Goal: Task Accomplishment & Management: Manage account settings

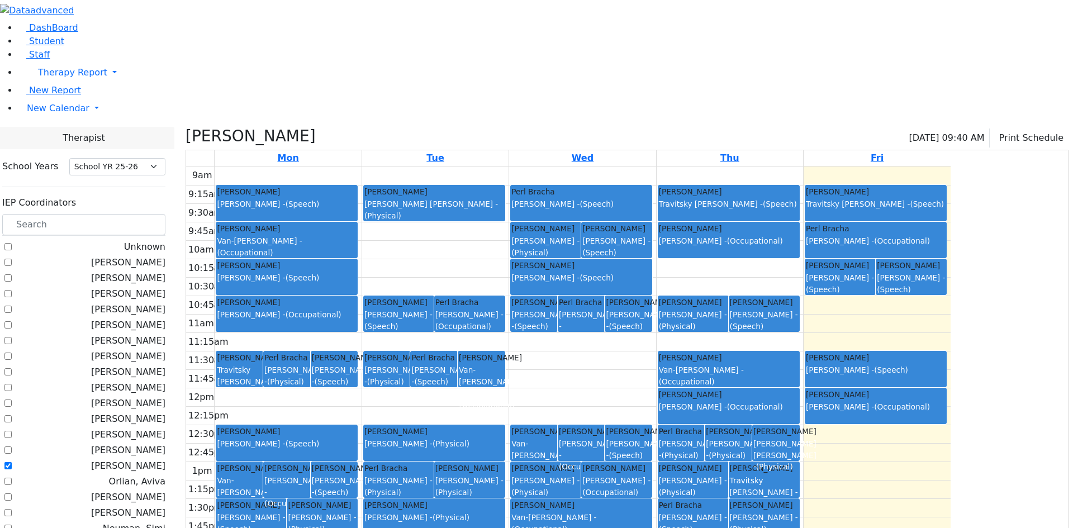
select select "212"
click at [72, 96] on link "New Report" at bounding box center [49, 90] width 63 height 11
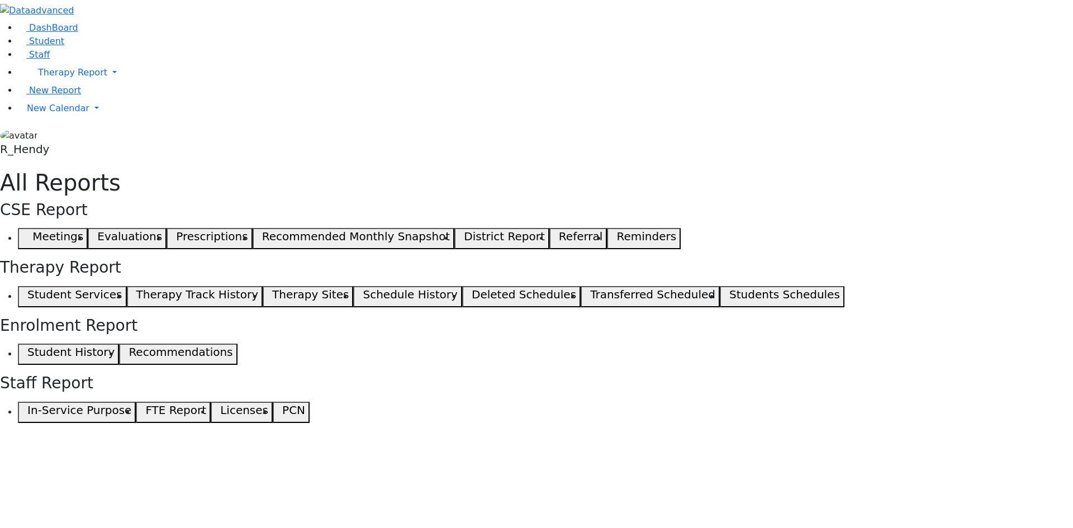
click at [127, 286] on button "Student Services" at bounding box center [72, 296] width 109 height 21
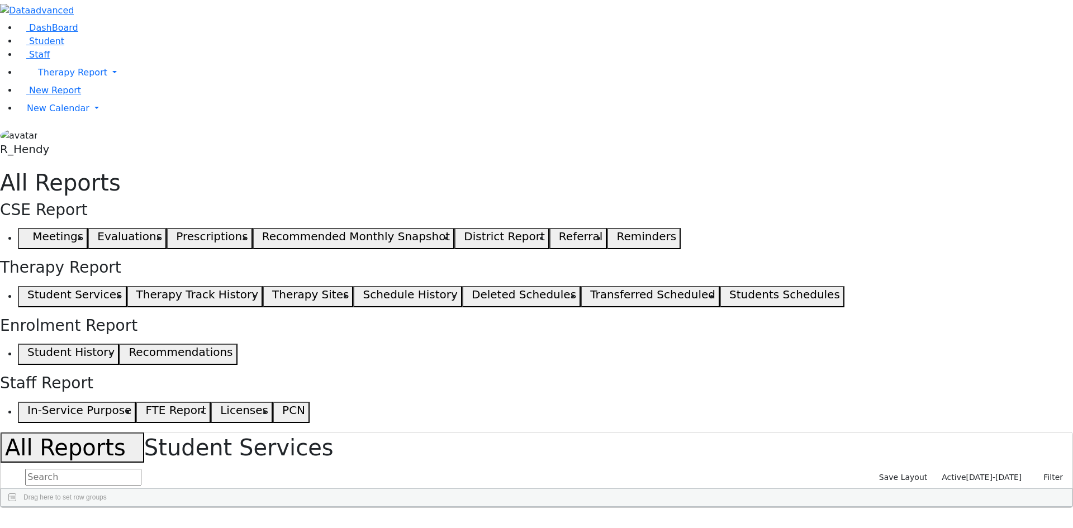
drag, startPoint x: 161, startPoint y: 141, endPoint x: 431, endPoint y: 144, distance: 269.9
click at [324, 507] on div "OT" at bounding box center [300, 516] width 45 height 18
drag, startPoint x: 154, startPoint y: 138, endPoint x: 482, endPoint y: 155, distance: 329.0
click at [482, 507] on div "Last Name First Name DOB" at bounding box center [474, 507] width 947 height 0
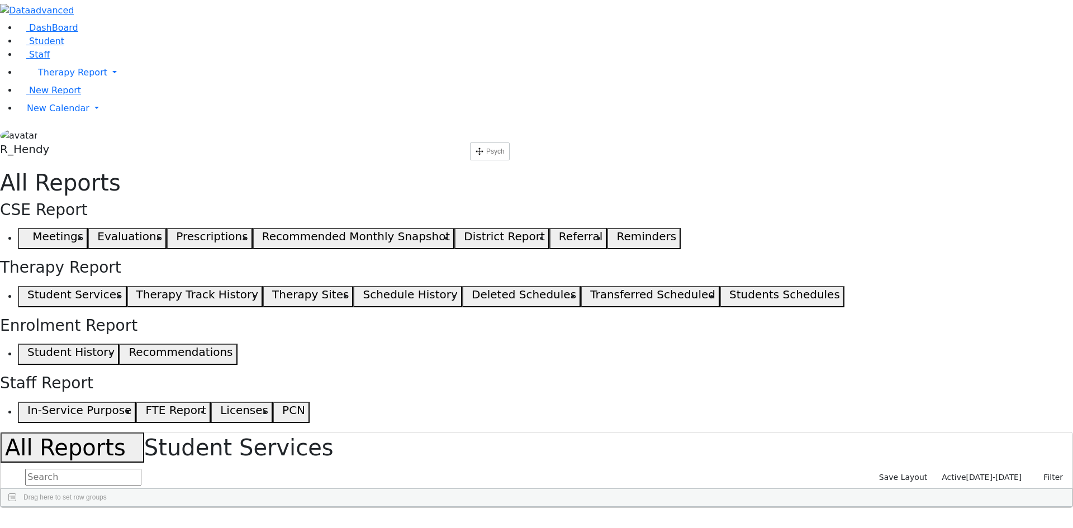
drag, startPoint x: 159, startPoint y: 144, endPoint x: 476, endPoint y: 147, distance: 316.3
click at [391, 507] on div "Psych" at bounding box center [368, 516] width 45 height 18
checkbox input "false"
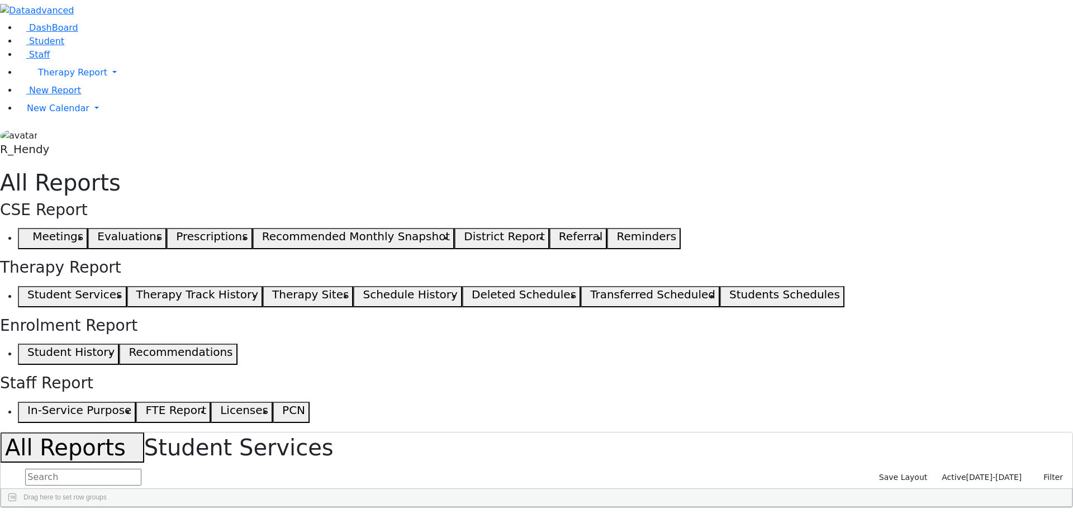
checkbox input "false"
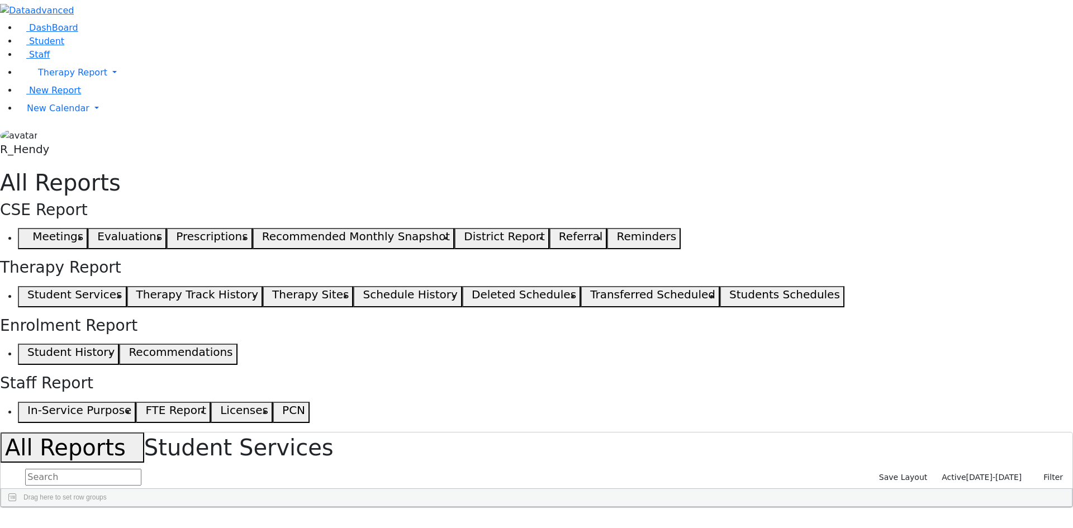
checkbox input "false"
checkbox input "true"
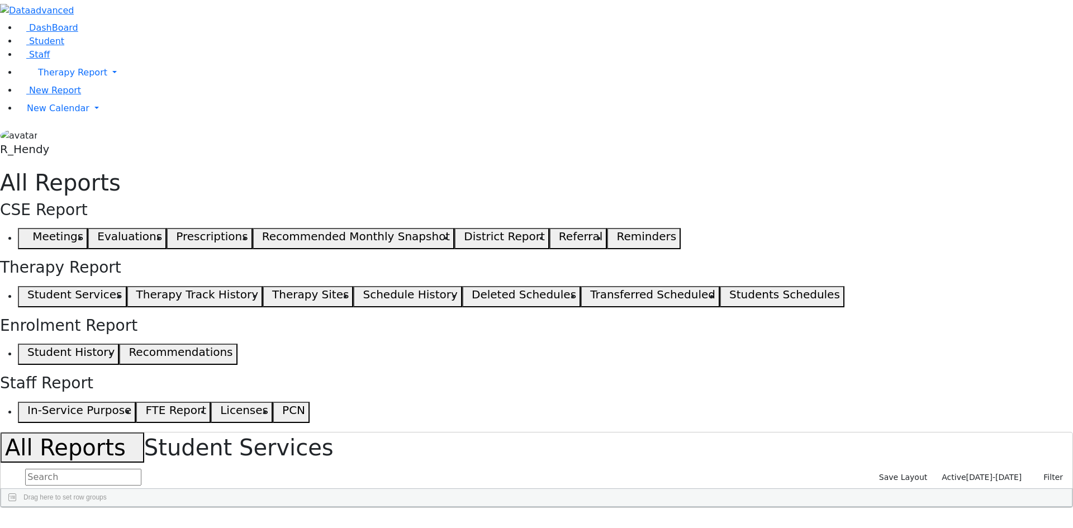
checkbox input "false"
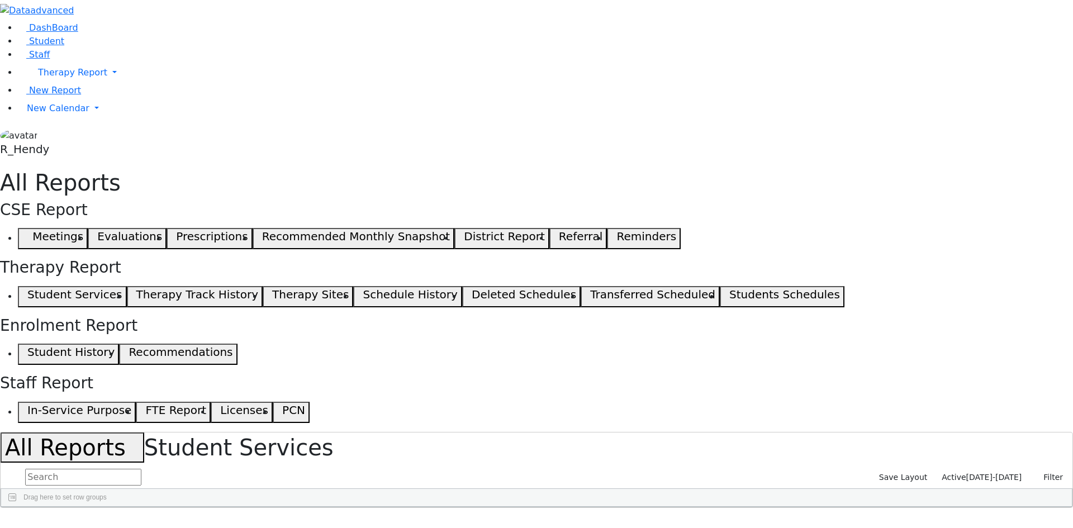
checkbox input "false"
checkbox input "true"
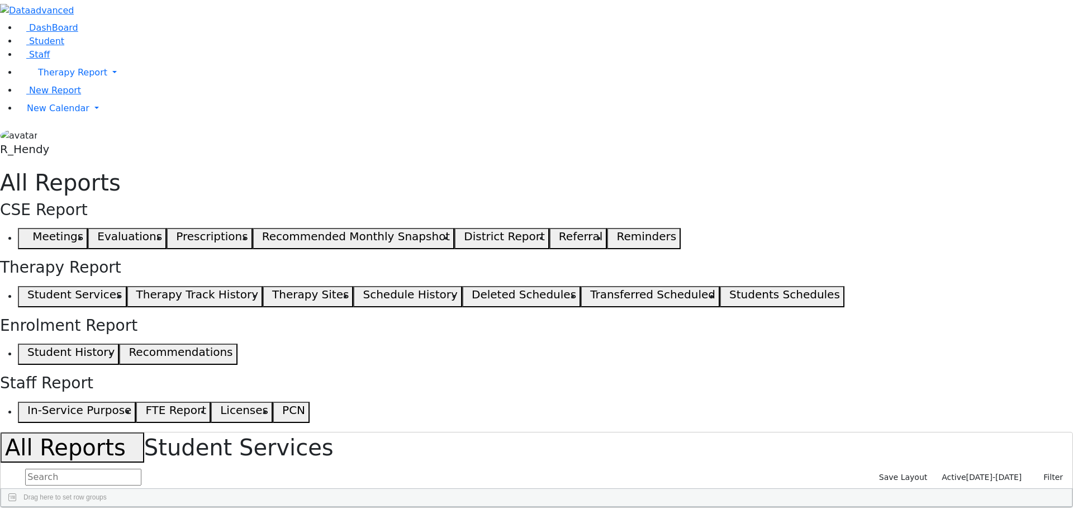
click at [951, 528] on span at bounding box center [955, 534] width 9 height 9
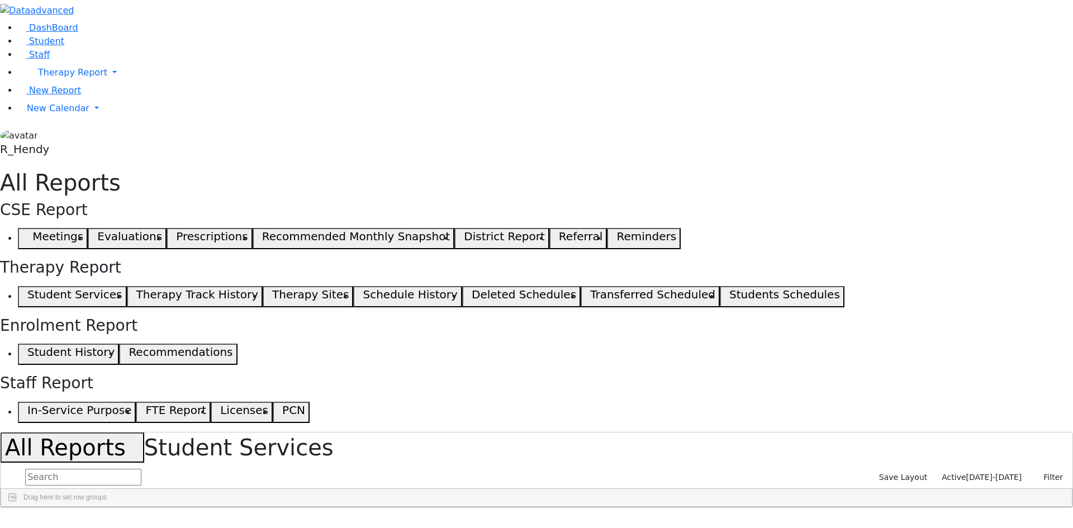
select select "landscape"
type input "12"
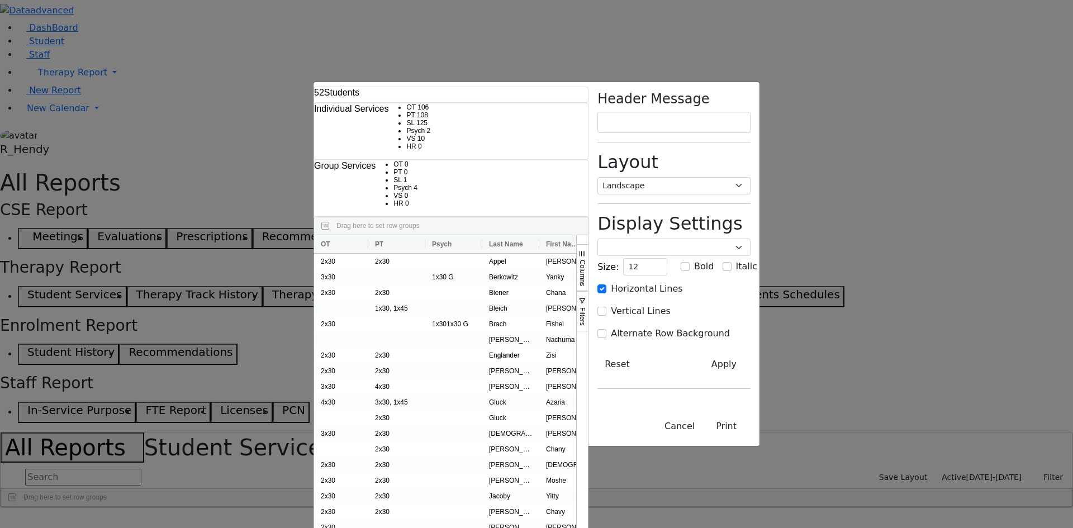
click at [586, 260] on span "Columns" at bounding box center [582, 273] width 8 height 26
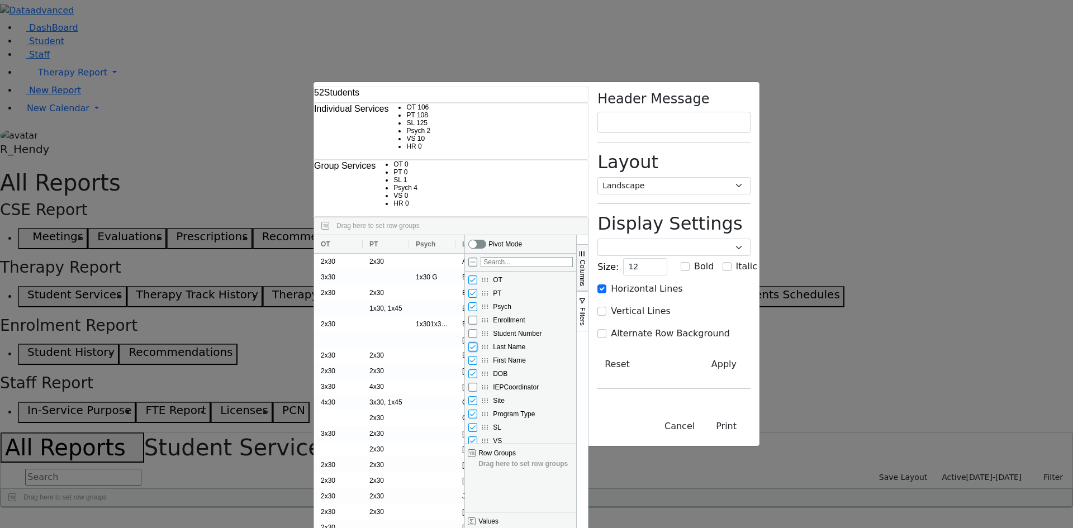
click at [477, 343] on input "Last Name column toggle visibility (visible)" at bounding box center [472, 347] width 9 height 9
click at [477, 343] on input "Last Name column toggle visibility (hidden)" at bounding box center [472, 347] width 9 height 9
checkbox input "true"
click at [477, 369] on input "DOB column toggle visibility (visible)" at bounding box center [472, 373] width 9 height 9
checkbox input "false"
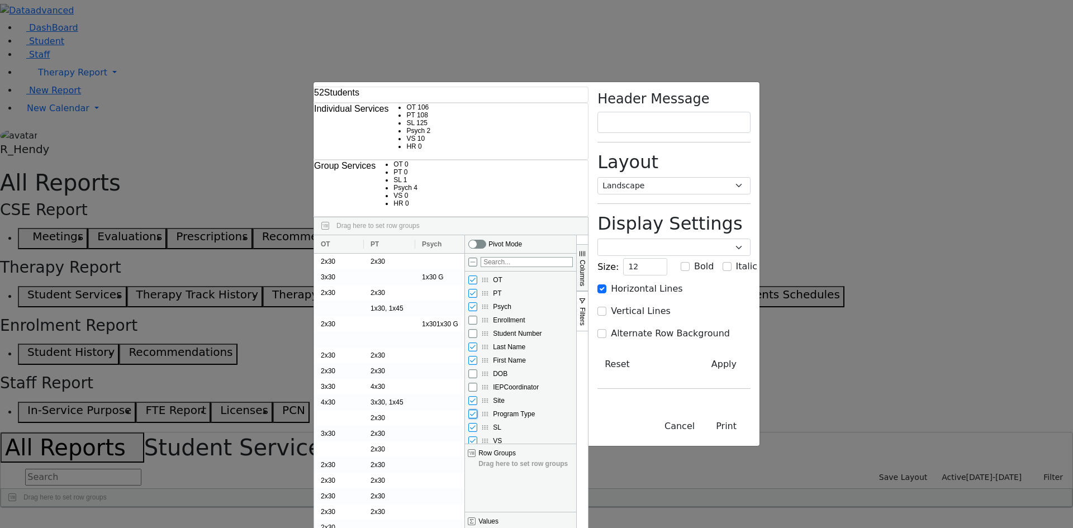
click at [477, 410] on input "Program Type column toggle visibility (visible)" at bounding box center [472, 414] width 9 height 9
checkbox input "false"
click at [477, 396] on input "Site column toggle visibility (visible)" at bounding box center [472, 400] width 9 height 9
checkbox input "false"
click at [477, 450] on input "HR column toggle visibility (visible)" at bounding box center [472, 454] width 9 height 9
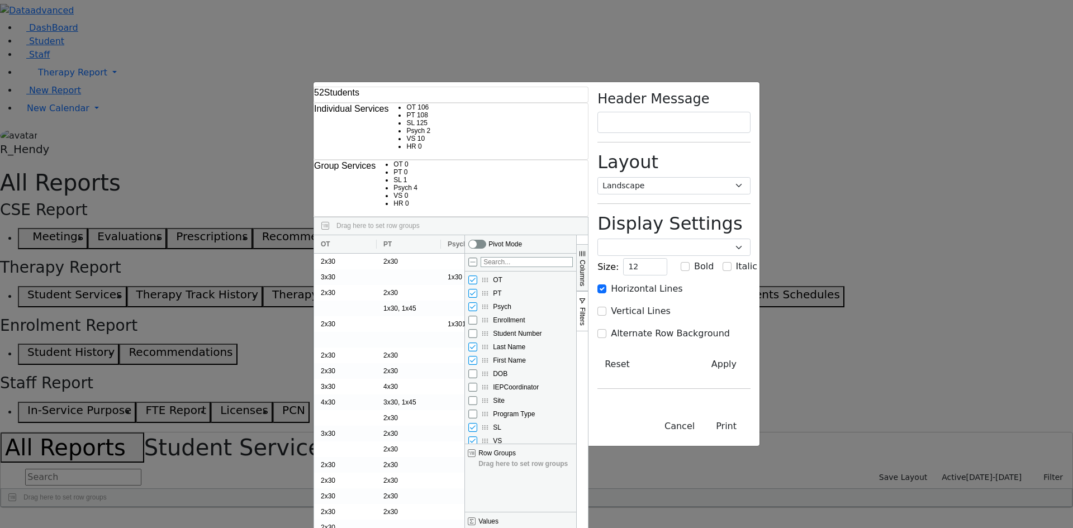
checkbox input "false"
click at [477, 316] on input "Enrollment column toggle visibility (hidden)" at bounding box center [472, 320] width 9 height 9
checkbox input "true"
click at [586, 307] on span "Filters" at bounding box center [582, 316] width 8 height 18
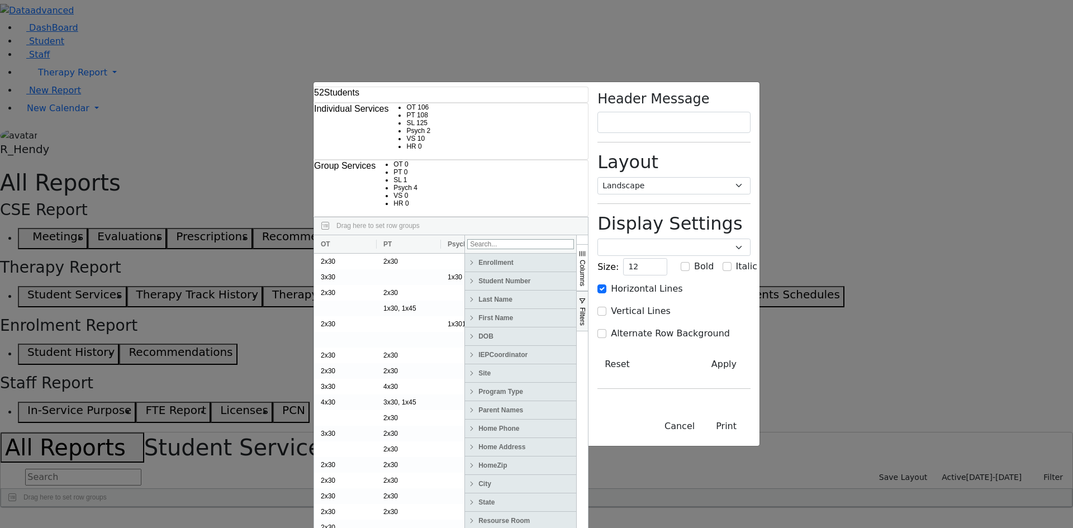
click at [574, 259] on span "Enrollment" at bounding box center [526, 263] width 96 height 8
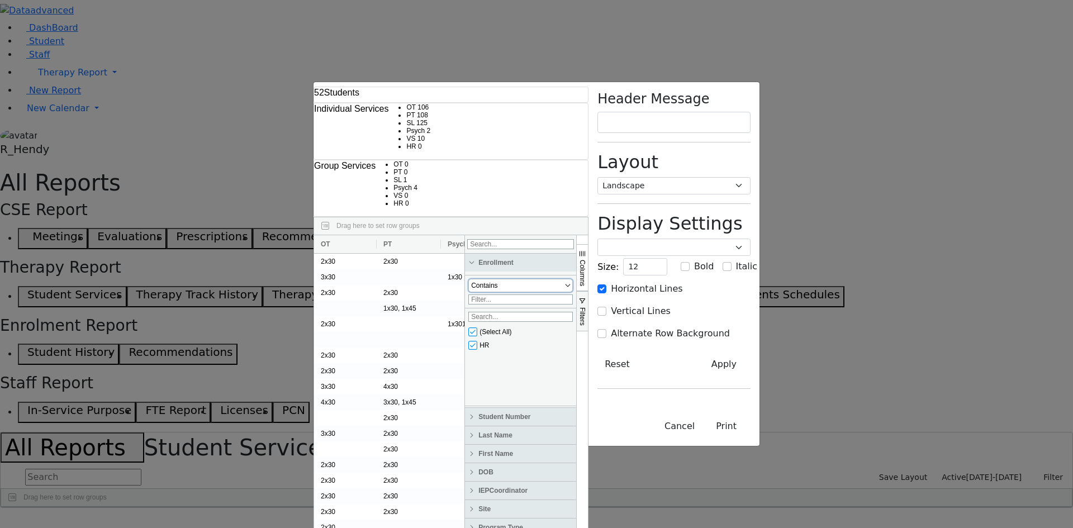
click at [572, 281] on span "Filtering operator" at bounding box center [567, 285] width 9 height 9
click at [576, 325] on div "(Select All) HR" at bounding box center [520, 365] width 111 height 80
click at [476, 258] on span at bounding box center [471, 262] width 9 height 9
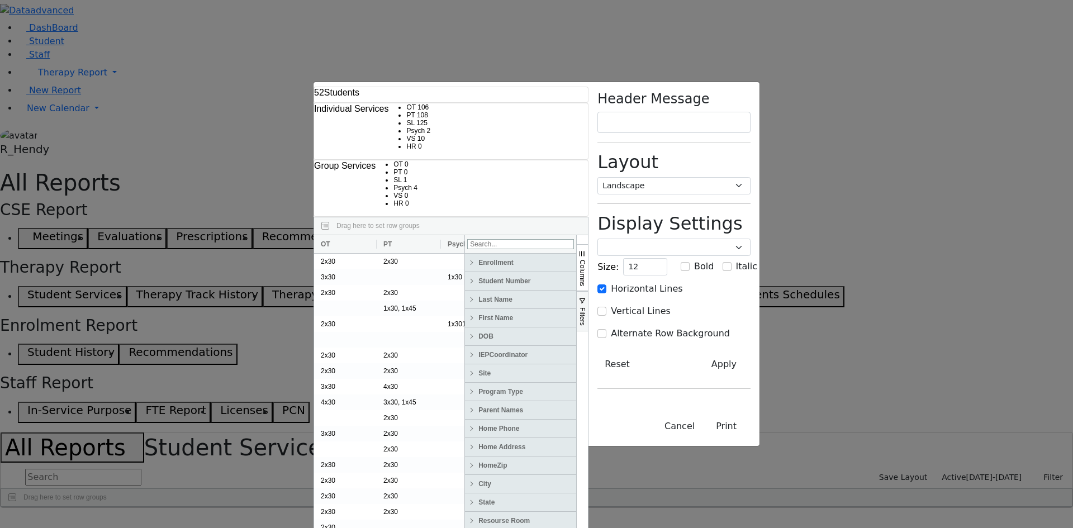
click at [587, 249] on span "button" at bounding box center [582, 253] width 9 height 9
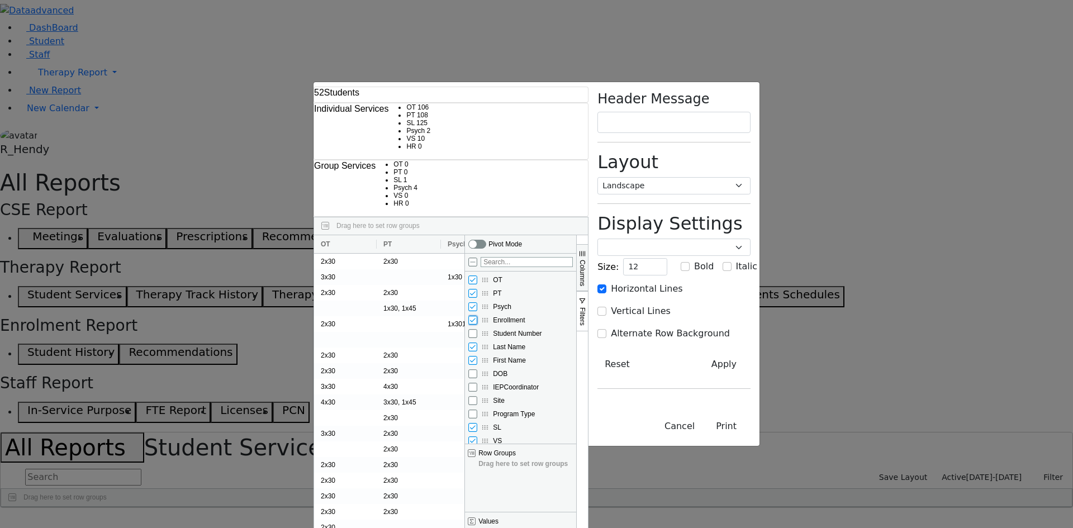
click at [477, 316] on input "Enrollment column toggle visibility (visible)" at bounding box center [472, 320] width 9 height 9
checkbox input "false"
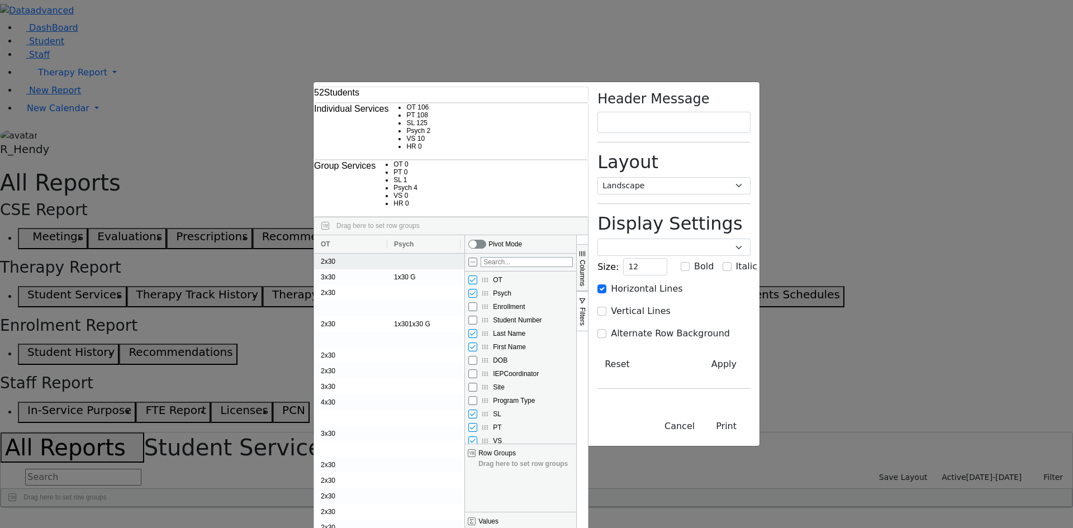
drag, startPoint x: 238, startPoint y: 68, endPoint x: 513, endPoint y: 89, distance: 275.8
click at [464, 235] on div "First Name OT PT" at bounding box center [389, 407] width 150 height 345
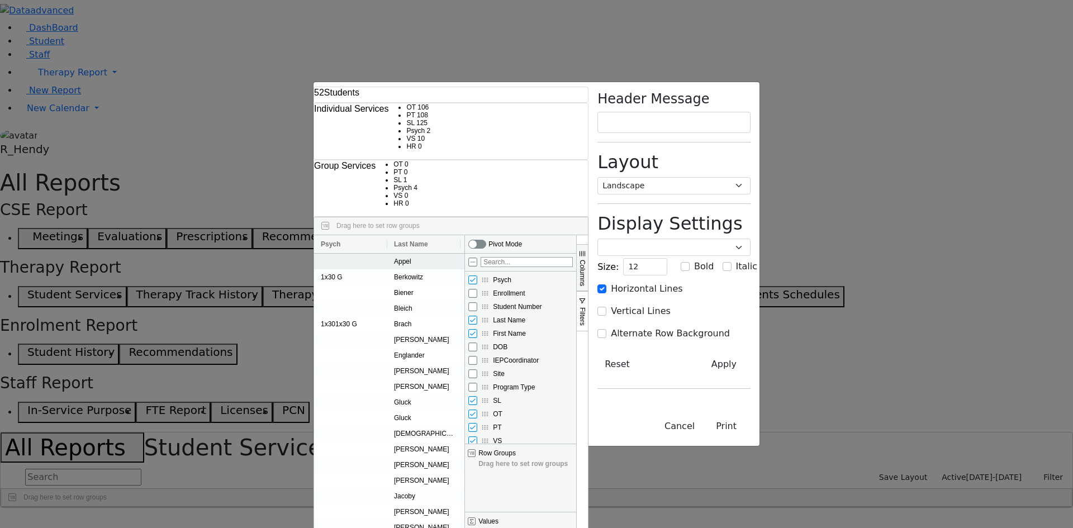
drag, startPoint x: 155, startPoint y: 71, endPoint x: 445, endPoint y: 88, distance: 290.5
click at [445, 235] on div "First Name OT PT" at bounding box center [389, 407] width 150 height 345
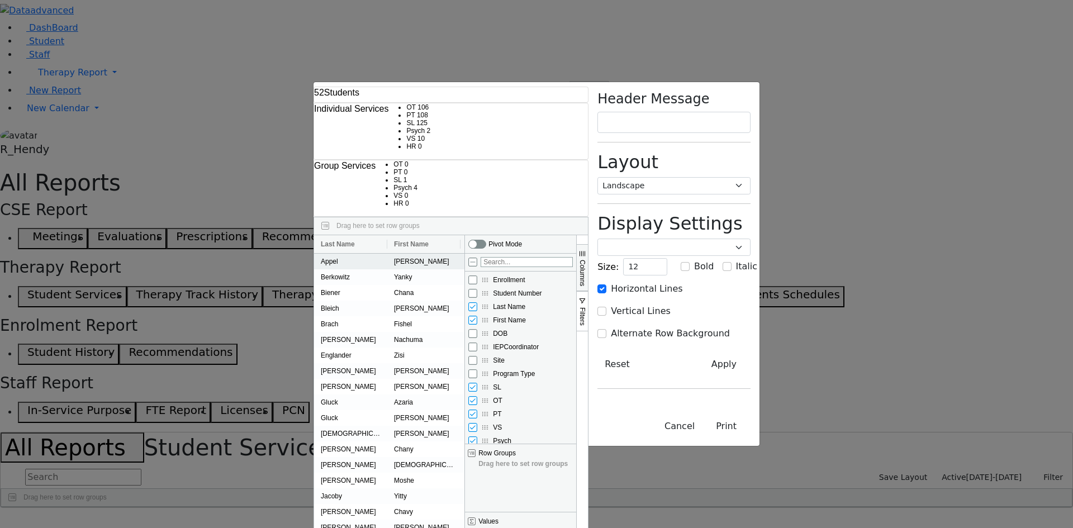
drag, startPoint x: 166, startPoint y: 69, endPoint x: 575, endPoint y: 85, distance: 409.4
click at [464, 235] on div "First Name OT PT" at bounding box center [389, 407] width 150 height 345
click at [750, 239] on select "Poppins Courier New Lucida Console Monaco Arial Verdana" at bounding box center [673, 247] width 153 height 17
click at [486, 240] on input "checkbox" at bounding box center [477, 244] width 17 height 8
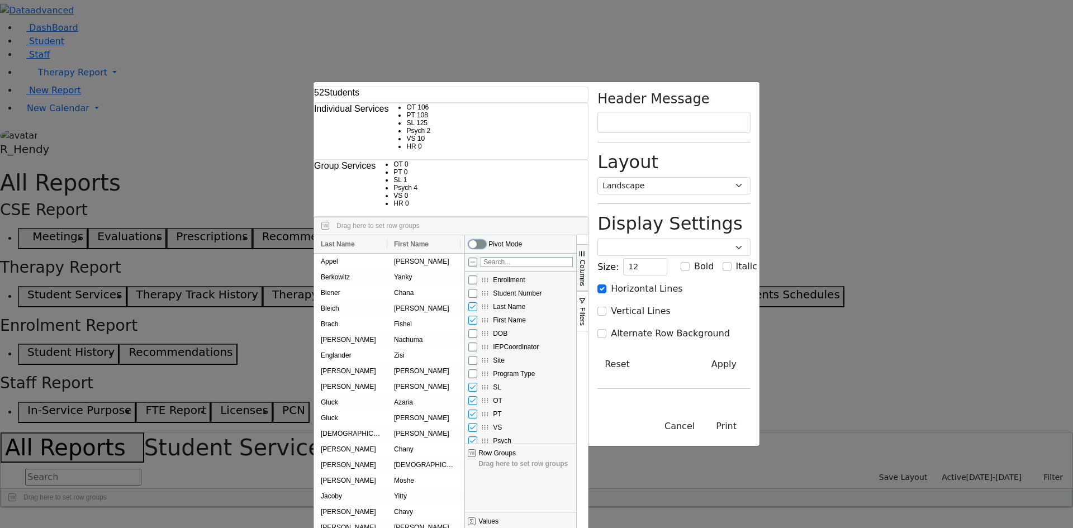
checkbox input "true"
checkbox input "false"
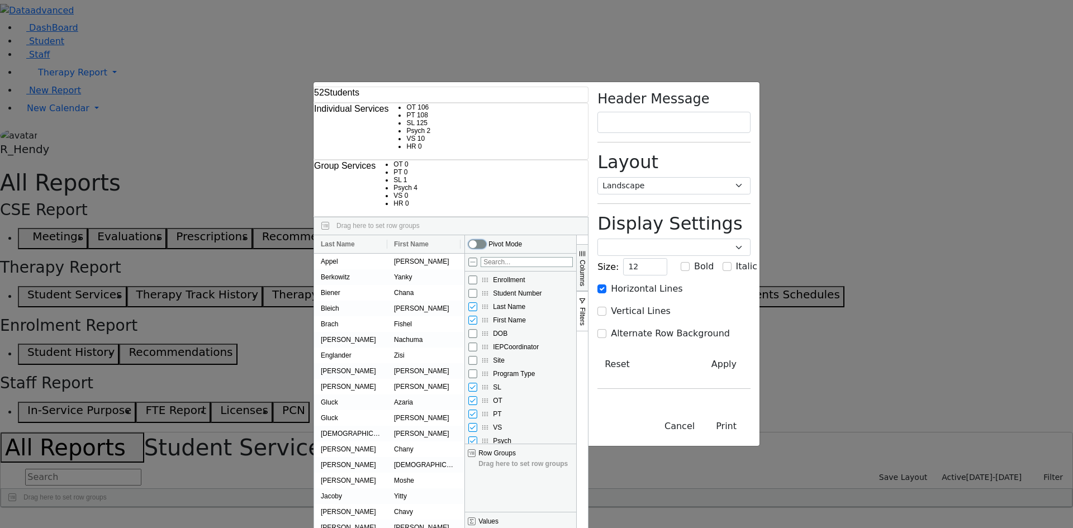
checkbox input "false"
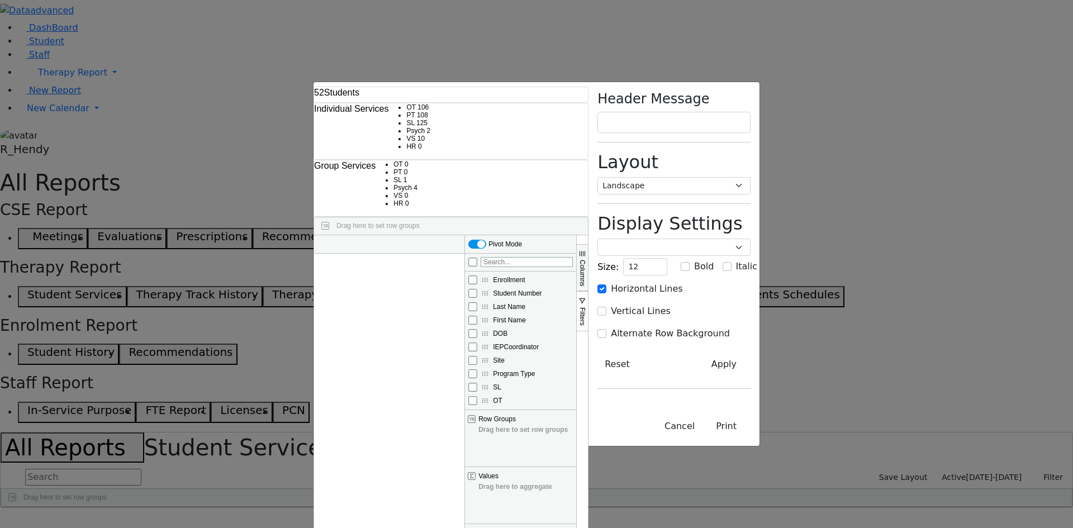
click at [576, 235] on div "Pivot Mode" at bounding box center [520, 244] width 111 height 18
click at [486, 240] on input "checkbox" at bounding box center [477, 244] width 17 height 8
checkbox input "false"
checkbox input "true"
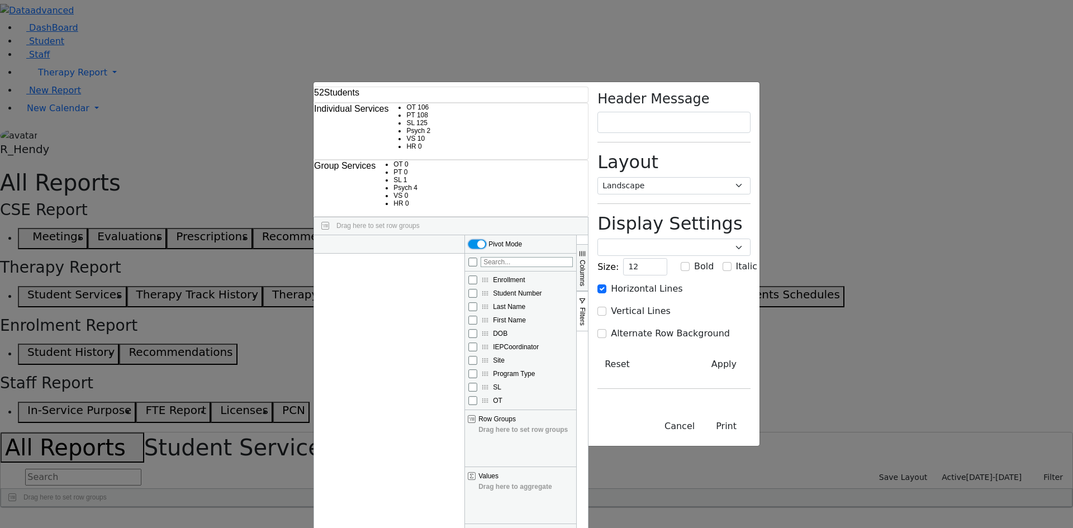
checkbox input "true"
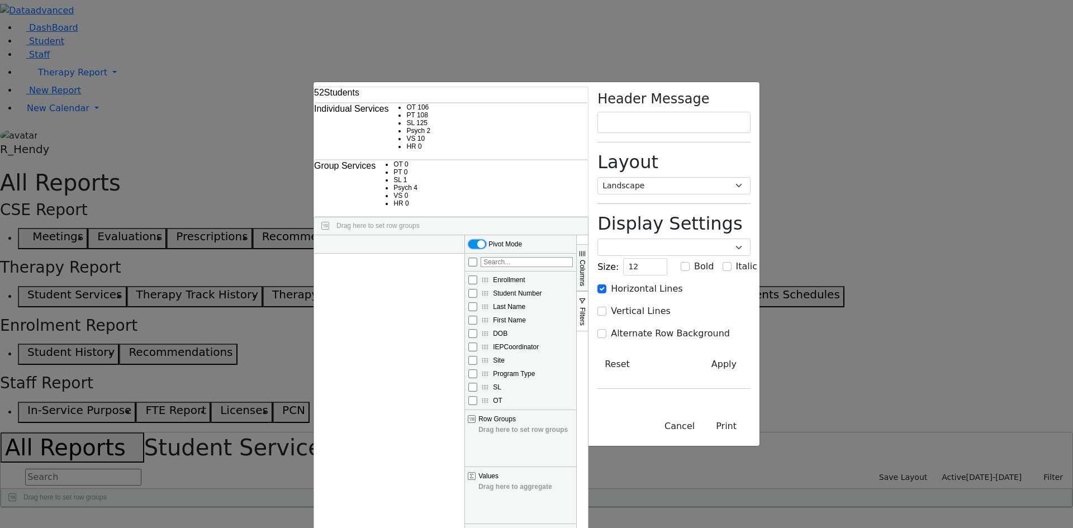
checkbox input "true"
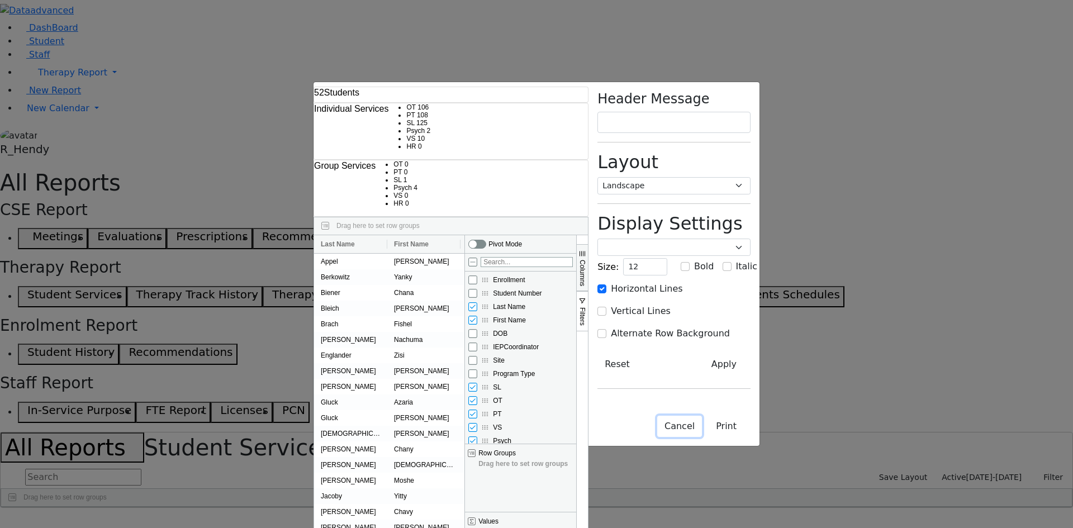
click at [702, 437] on button "Cancel" at bounding box center [679, 426] width 45 height 21
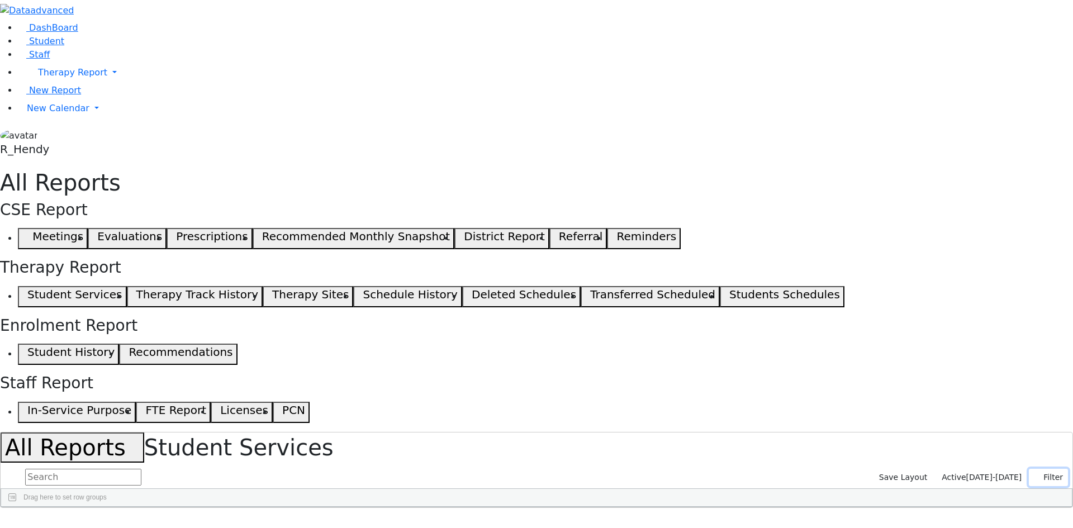
click at [1042, 469] on button "Filter" at bounding box center [1048, 477] width 39 height 17
click at [963, 473] on span "Session Info" at bounding box center [942, 477] width 47 height 9
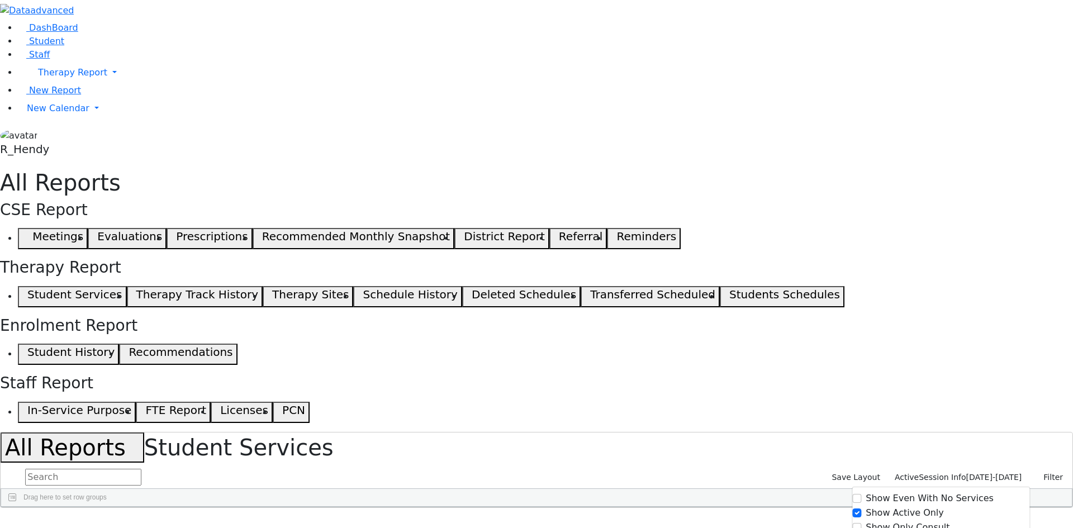
click at [978, 473] on span "09/02/2025-06/25/2026" at bounding box center [994, 477] width 56 height 9
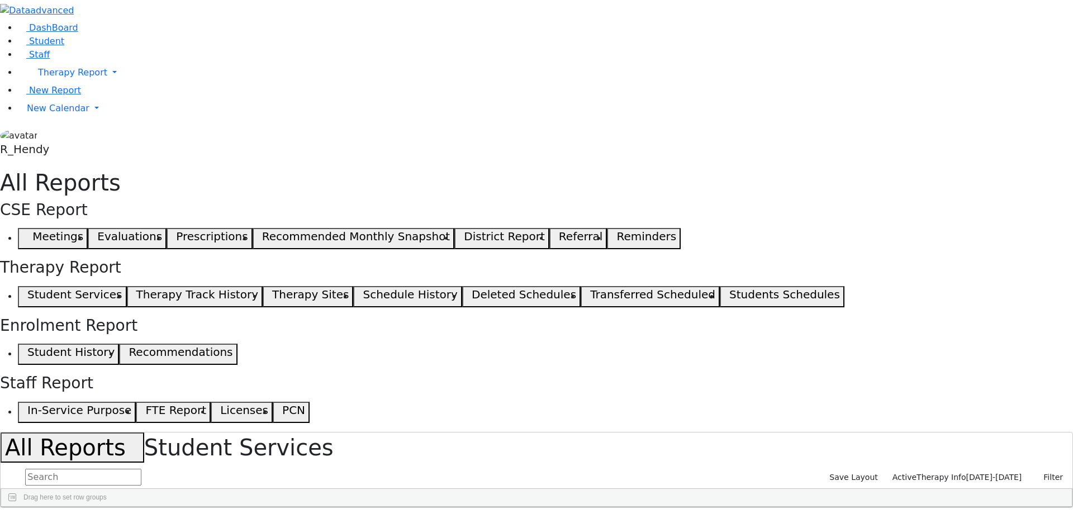
checkbox input "false"
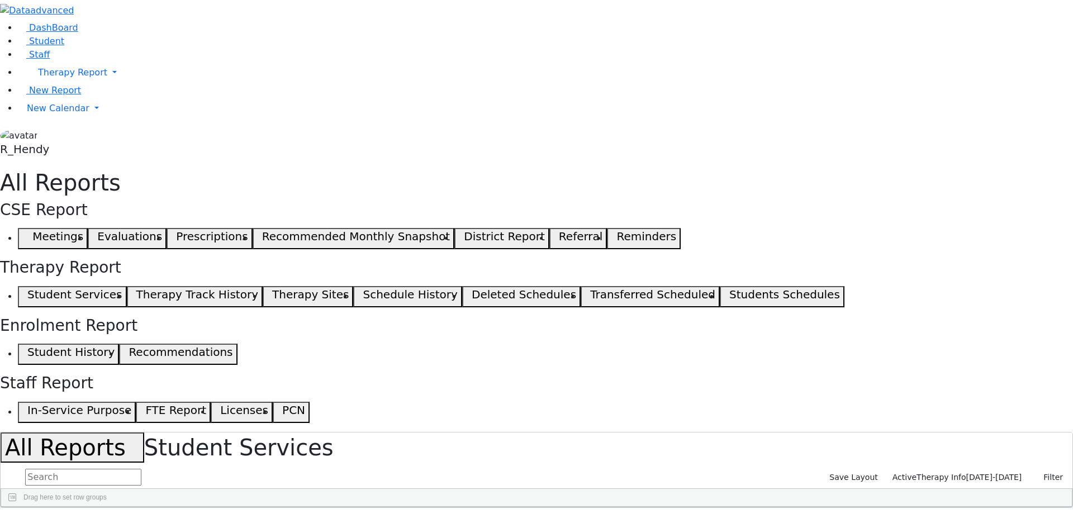
checkbox input "false"
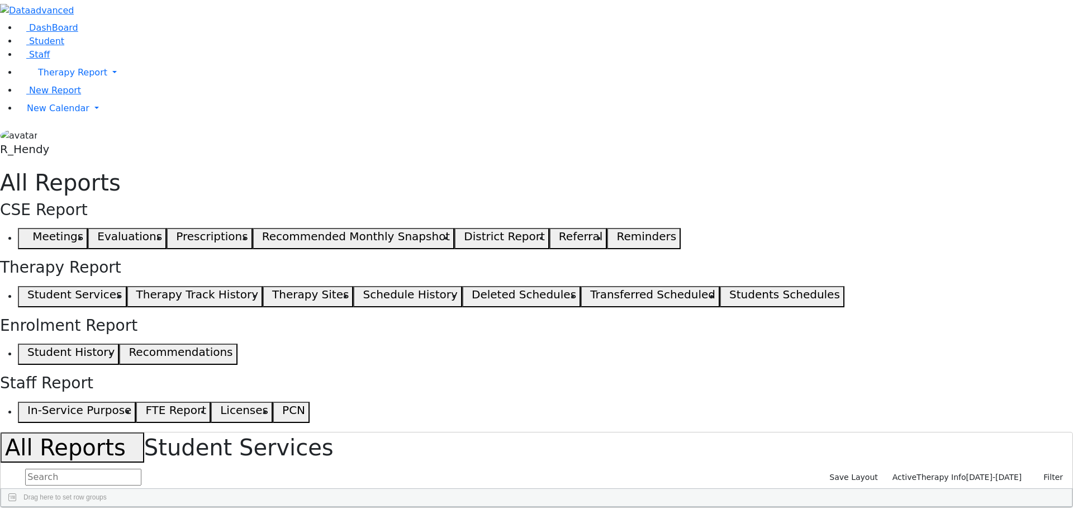
checkbox input "true"
checkbox input "false"
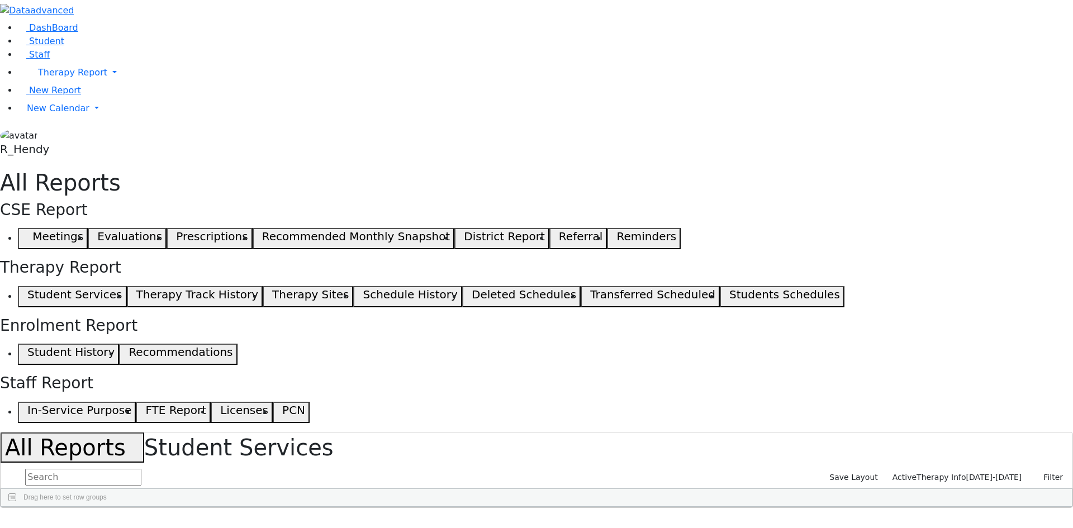
click at [952, 528] on span at bounding box center [955, 534] width 9 height 9
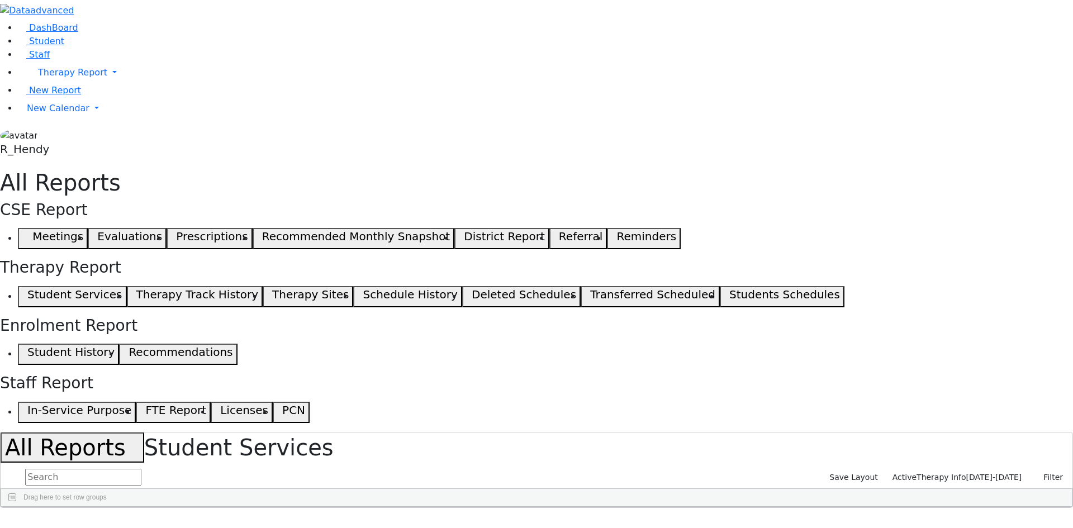
click at [951, 528] on span at bounding box center [955, 534] width 9 height 9
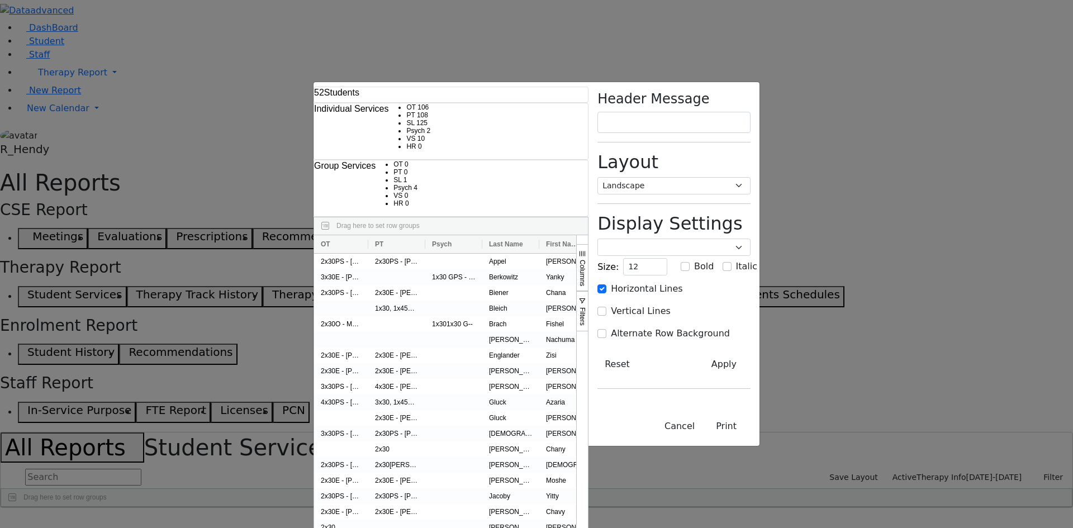
click at [586, 260] on span "Columns" at bounding box center [582, 273] width 8 height 26
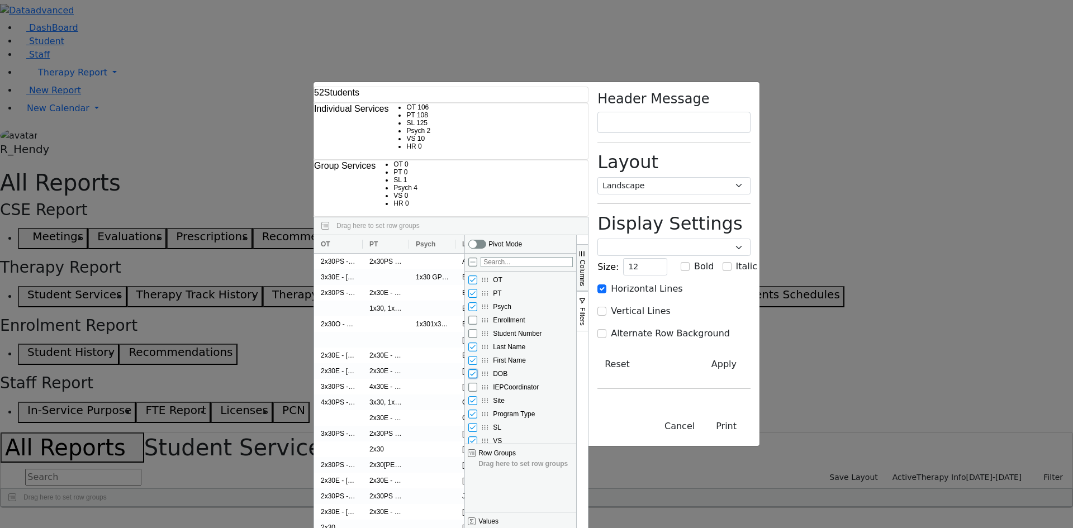
click at [477, 369] on input "DOB column toggle visibility (visible)" at bounding box center [472, 373] width 9 height 9
checkbox input "false"
click at [477, 396] on input "Site column toggle visibility (visible)" at bounding box center [472, 400] width 9 height 9
checkbox input "false"
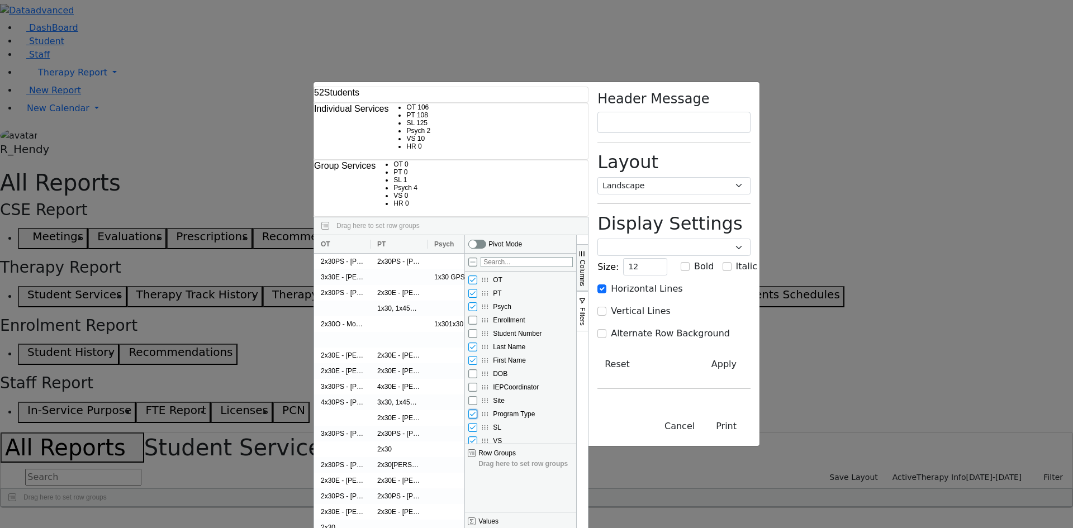
click at [477, 410] on input "Program Type column toggle visibility (visible)" at bounding box center [472, 414] width 9 height 9
checkbox input "false"
click at [477, 450] on input "HR column toggle visibility (visible)" at bounding box center [472, 454] width 9 height 9
checkbox input "false"
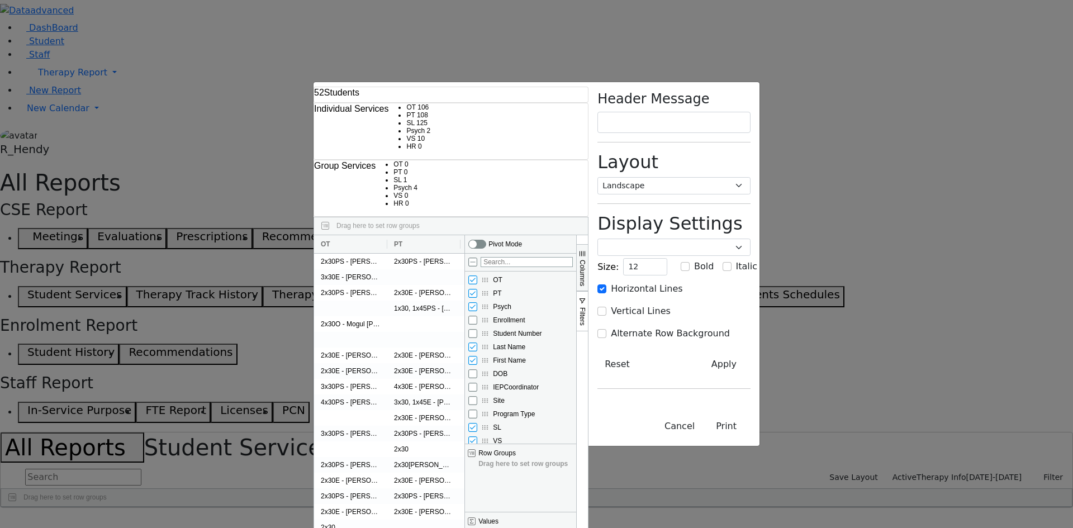
click at [586, 260] on span "Columns" at bounding box center [582, 273] width 8 height 26
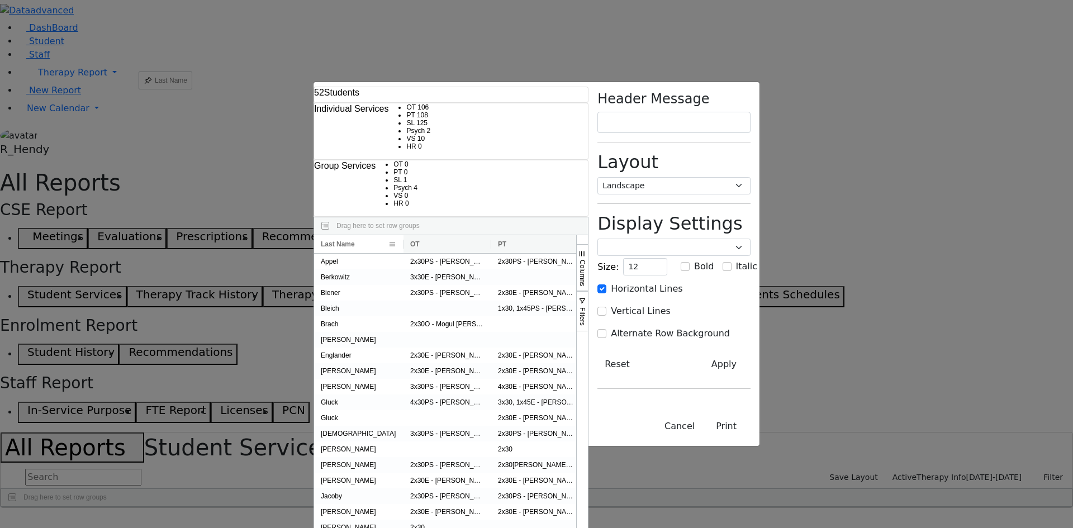
drag, startPoint x: 445, startPoint y: 69, endPoint x: 144, endPoint y: 76, distance: 300.7
click at [321, 235] on div "Last Name" at bounding box center [354, 244] width 67 height 18
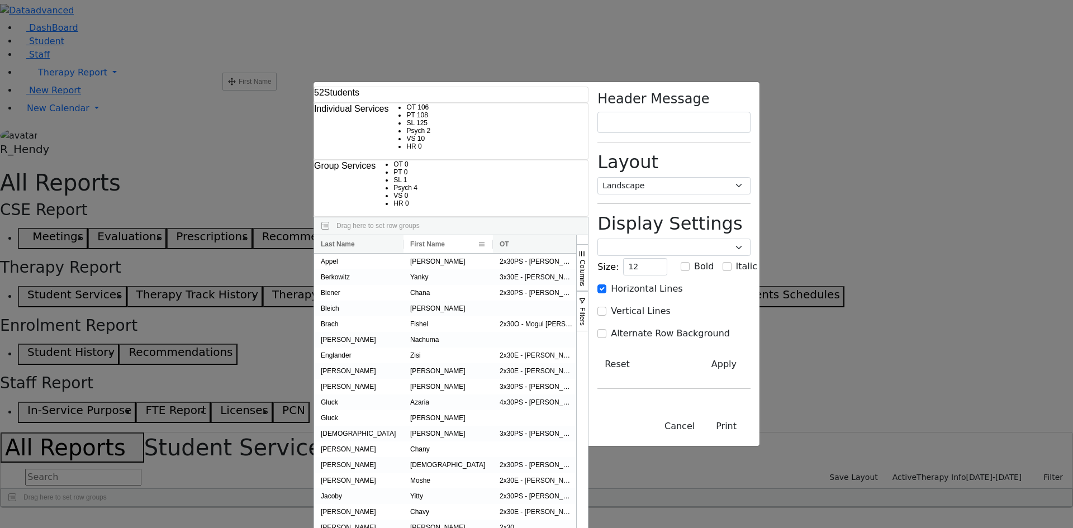
drag, startPoint x: 553, startPoint y: 74, endPoint x: 228, endPoint y: 77, distance: 324.7
click at [410, 235] on div "First Name" at bounding box center [443, 244] width 67 height 18
click at [750, 177] on select "Portrait Landscape" at bounding box center [673, 185] width 153 height 17
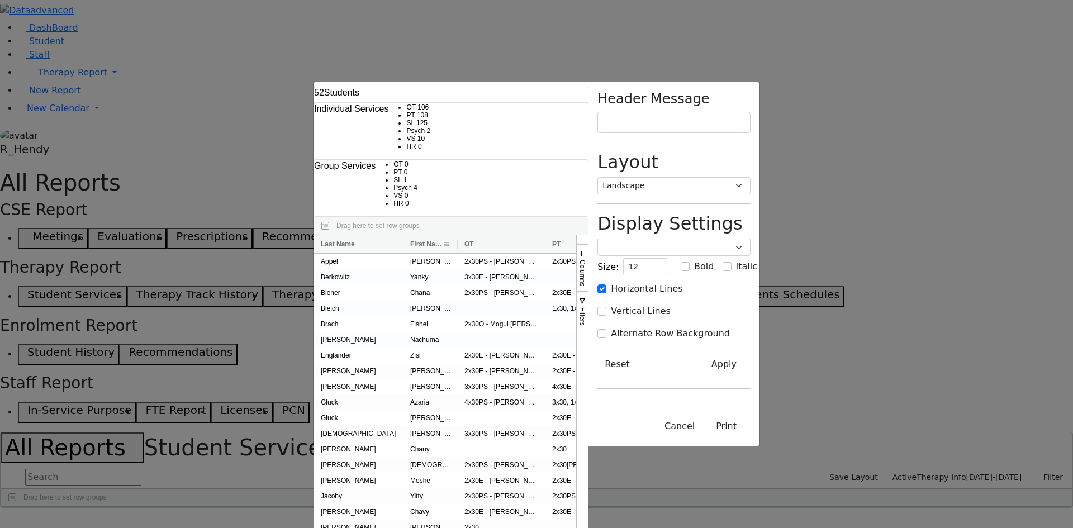
click at [455, 235] on div at bounding box center [457, 244] width 4 height 18
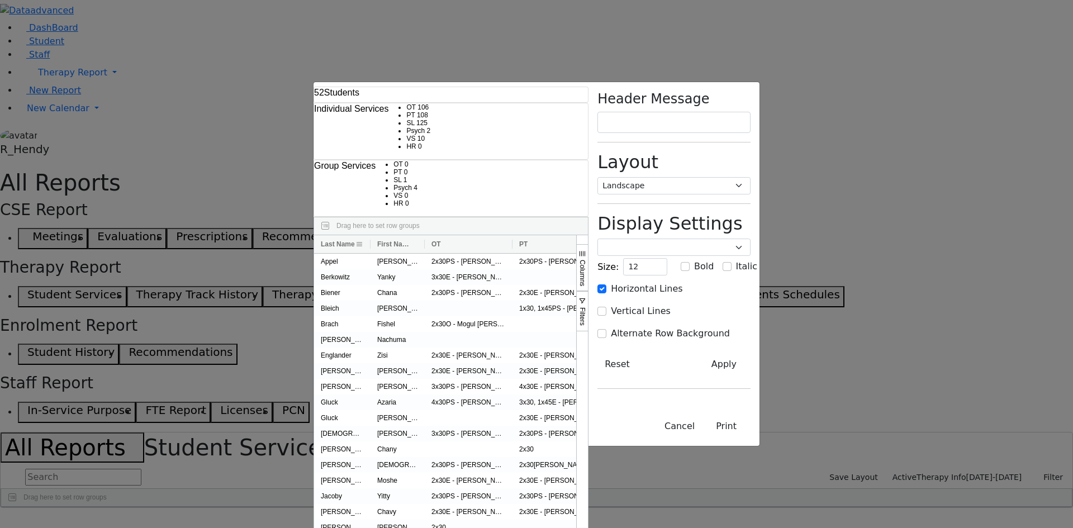
drag, startPoint x: 217, startPoint y: 69, endPoint x: 184, endPoint y: 66, distance: 33.1
click at [368, 235] on div at bounding box center [370, 244] width 4 height 18
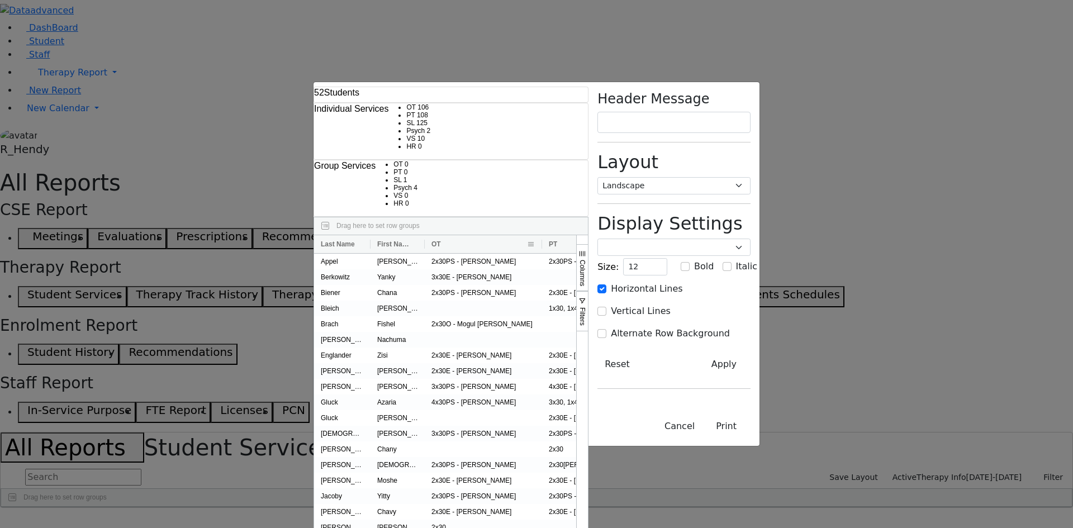
drag, startPoint x: 326, startPoint y: 68, endPoint x: 356, endPoint y: 67, distance: 29.6
click at [540, 235] on div at bounding box center [542, 244] width 4 height 18
drag, startPoint x: 473, startPoint y: 69, endPoint x: 636, endPoint y: 75, distance: 162.7
click at [817, 235] on div "Psych" at bounding box center [850, 244] width 67 height 18
drag, startPoint x: 535, startPoint y: 69, endPoint x: 585, endPoint y: 69, distance: 49.7
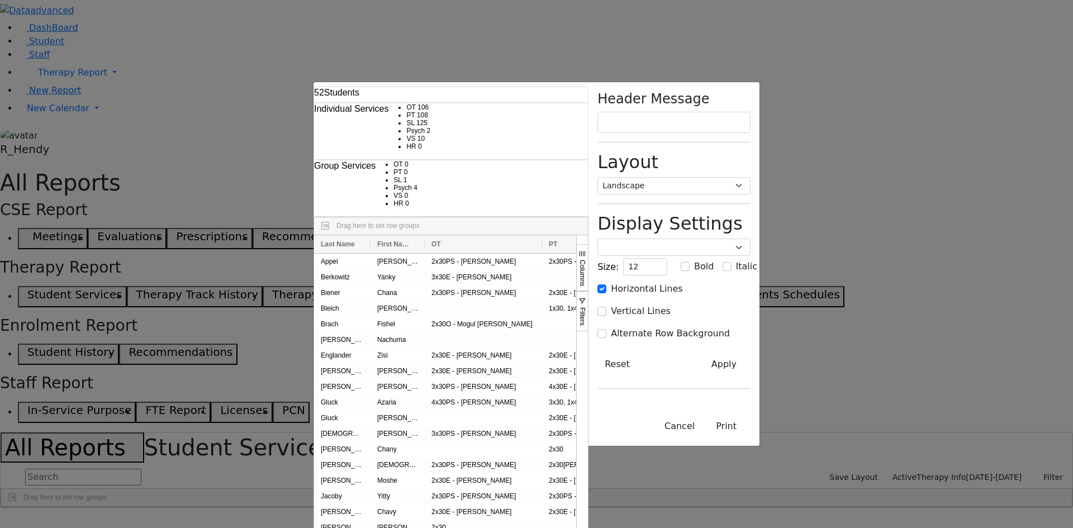
click at [768, 235] on div at bounding box center [770, 244] width 4 height 18
drag, startPoint x: 444, startPoint y: 68, endPoint x: 496, endPoint y: 71, distance: 51.5
click at [681, 235] on div at bounding box center [683, 244] width 4 height 18
click at [750, 437] on button "Print" at bounding box center [726, 426] width 49 height 21
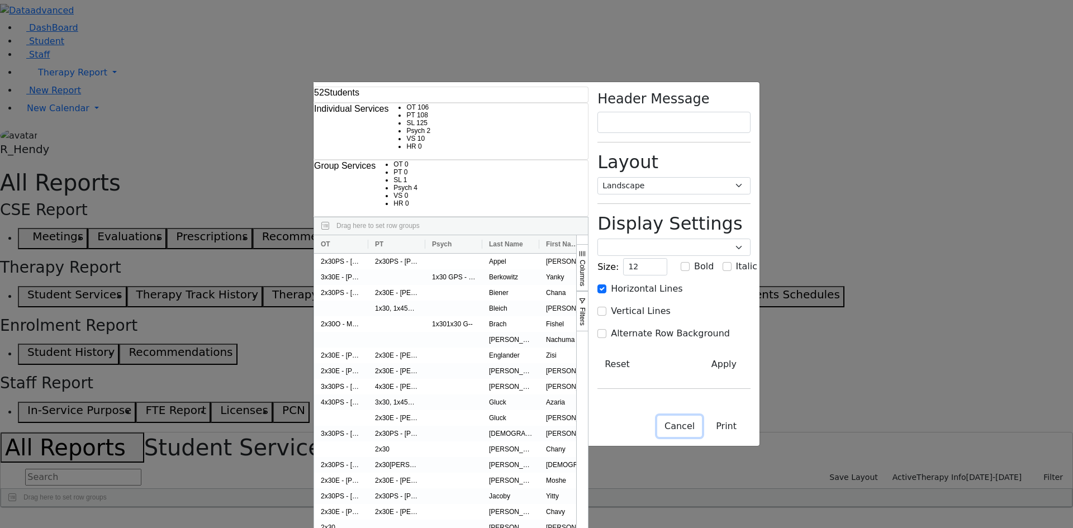
click at [702, 437] on button "Cancel" at bounding box center [679, 426] width 45 height 21
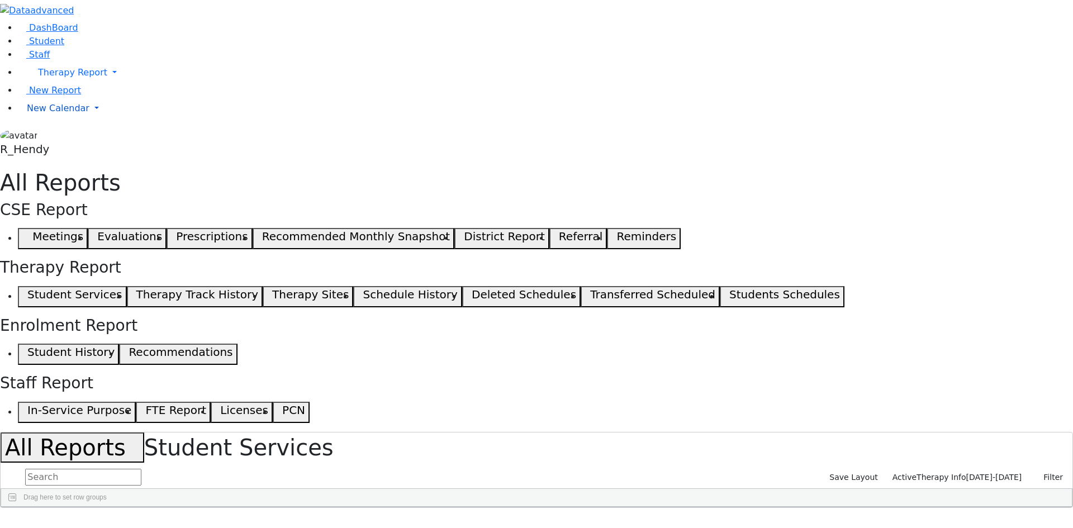
click at [31, 120] on link "New Calendar" at bounding box center [545, 108] width 1055 height 22
click at [41, 136] on span "Calendar" at bounding box center [44, 130] width 40 height 11
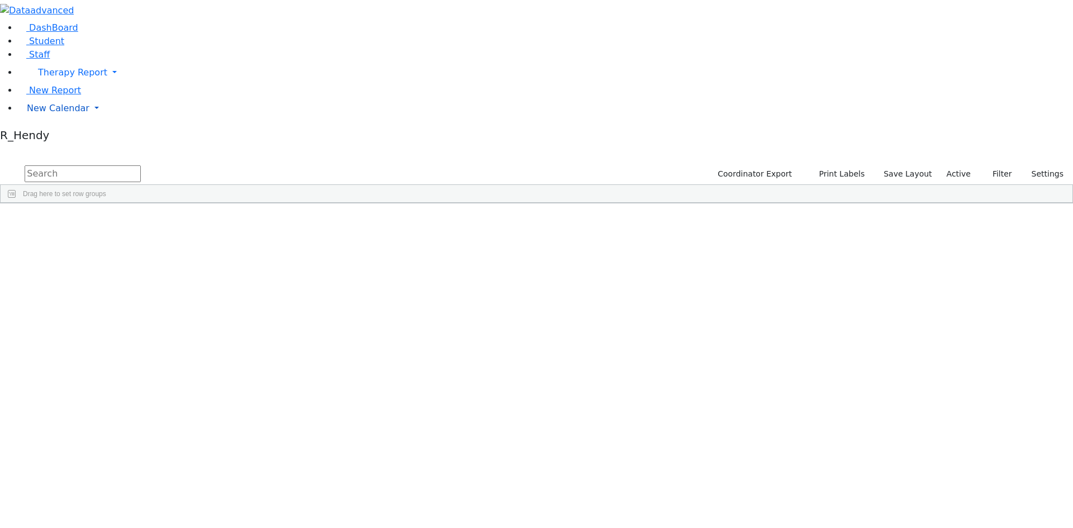
click at [60, 113] on span "New Calendar" at bounding box center [58, 108] width 63 height 11
click at [49, 136] on span "Calendar" at bounding box center [44, 130] width 40 height 11
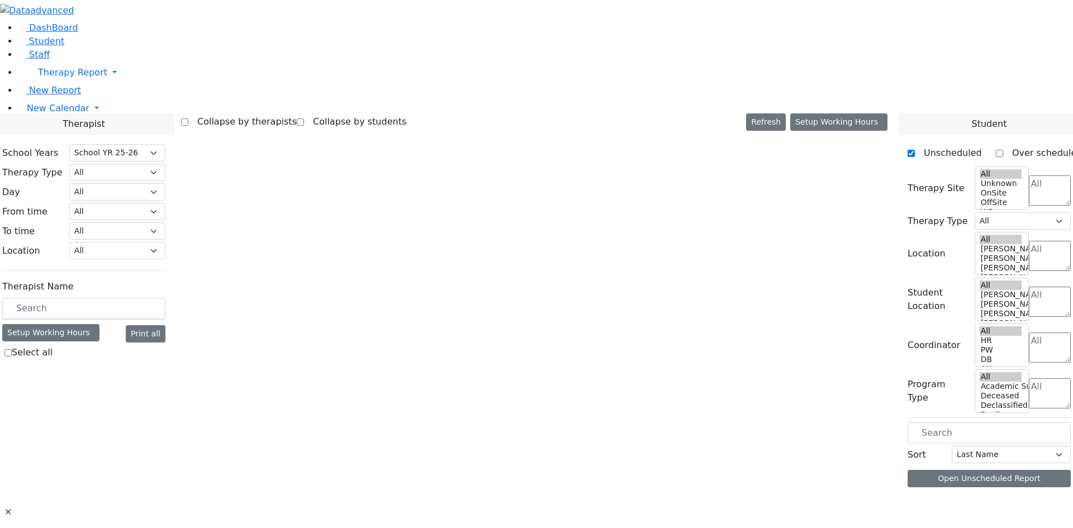
select select "212"
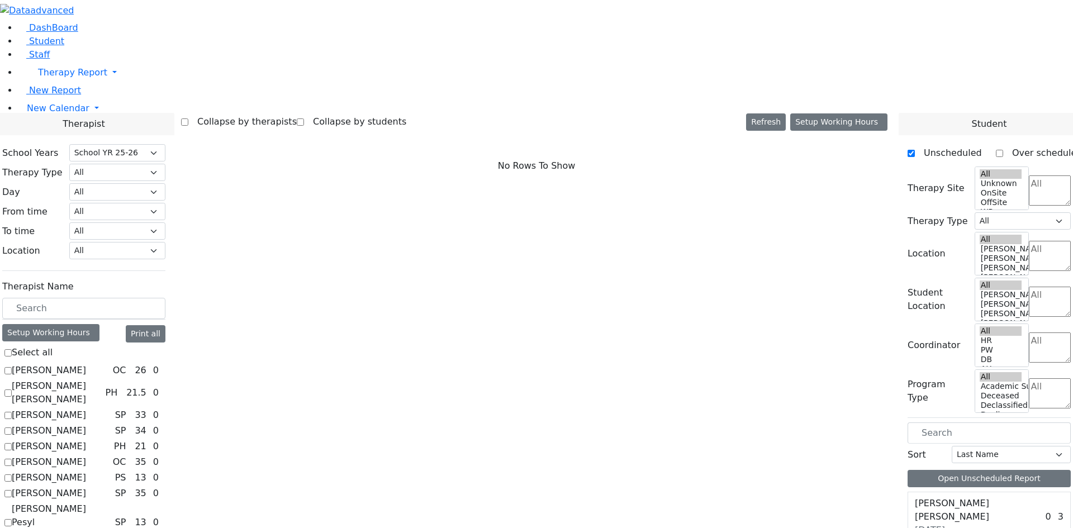
checkbox input "true"
select select "4"
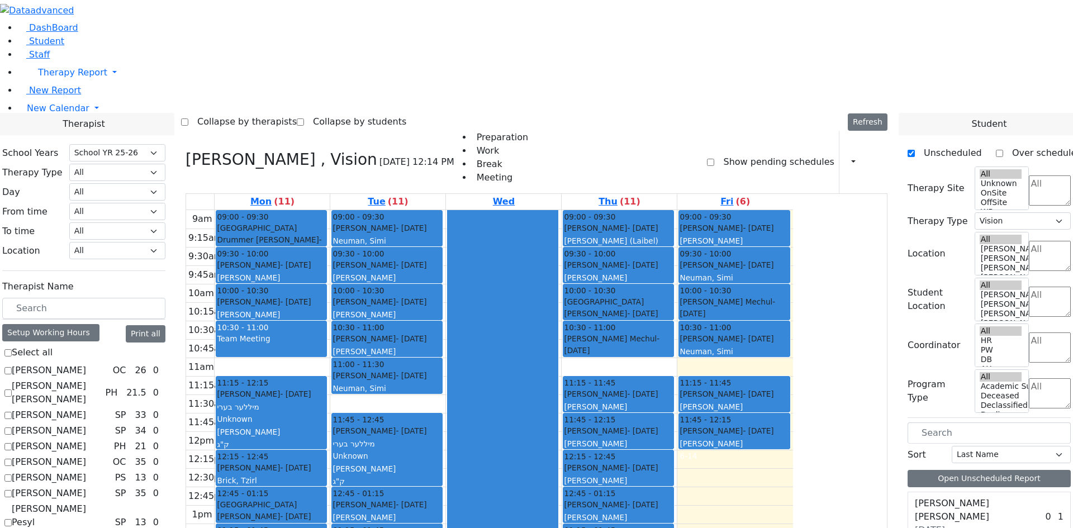
click at [788, 401] on div "[PERSON_NAME]" at bounding box center [734, 406] width 109 height 11
drag, startPoint x: 823, startPoint y: 320, endPoint x: 823, endPoint y: 336, distance: 16.8
click at [793, 336] on div "9am 9:15am 9:30am 9:45am 10am 10:15am 10:30am 10:45am 11am 11:15am 11:30am 11:4…" at bounding box center [489, 431] width 607 height 443
click at [793, 320] on div "9am 9:15am 9:30am 9:45am 10am 10:15am 10:30am 10:45am 11am 11:15am 11:30am 11:4…" at bounding box center [489, 431] width 607 height 443
click at [832, 92] on button "Delete Schedule" at bounding box center [852, 89] width 74 height 17
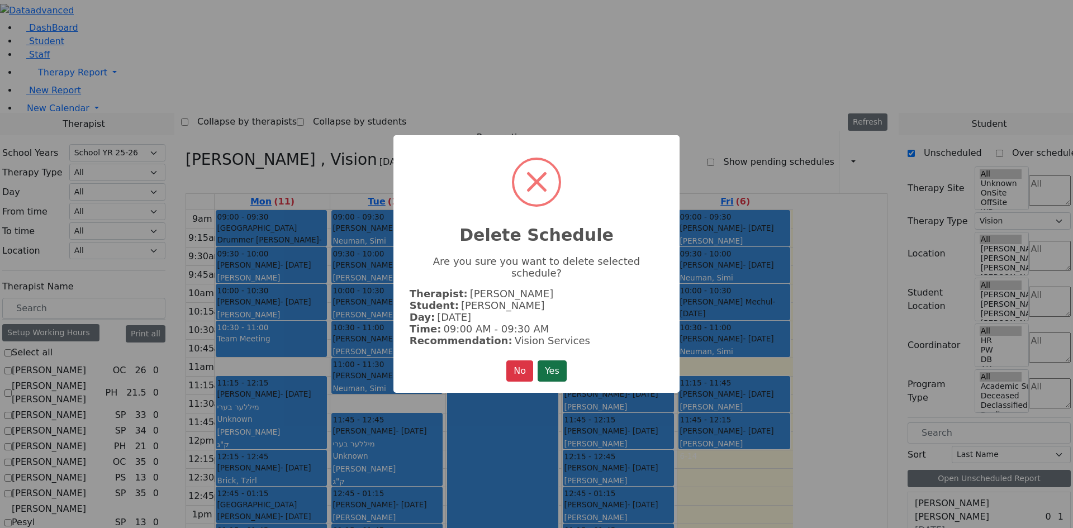
click at [553, 366] on button "Yes" at bounding box center [552, 370] width 29 height 21
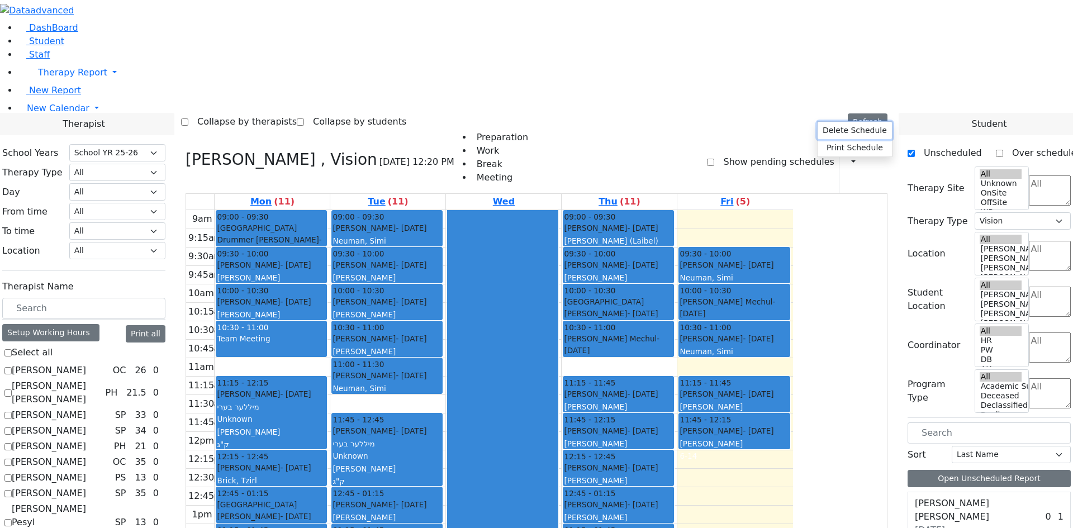
click at [840, 134] on button "Delete Schedule" at bounding box center [855, 130] width 74 height 17
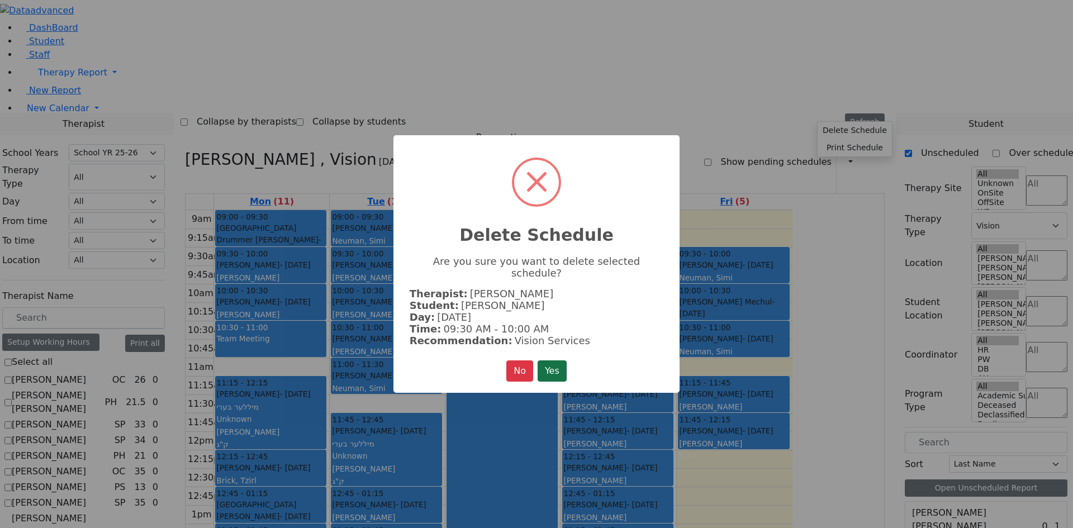
click at [558, 364] on button "Yes" at bounding box center [552, 370] width 29 height 21
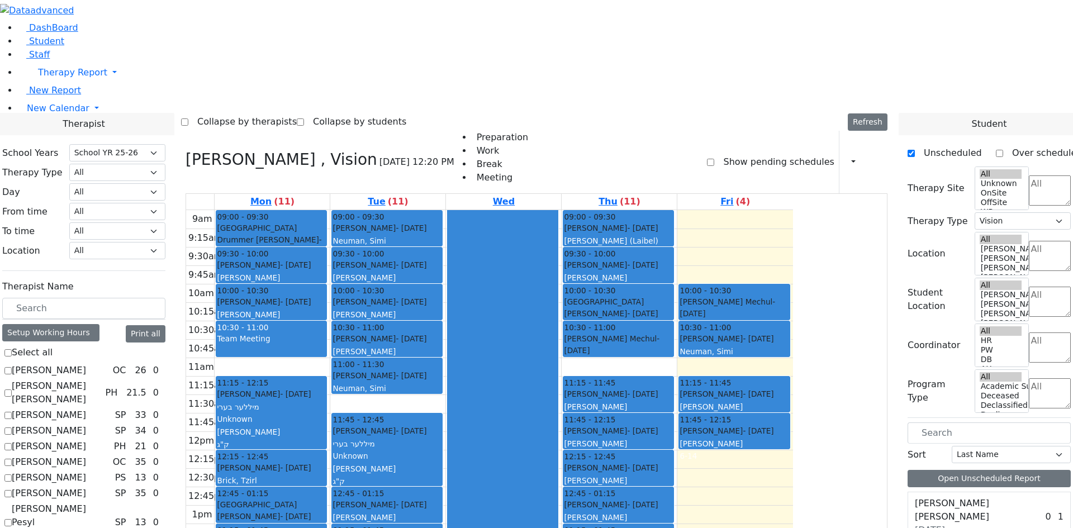
click at [788, 296] on div "[PERSON_NAME] Mechul - [DATE]" at bounding box center [734, 307] width 109 height 23
click at [862, 165] on button "Delete Selected Schedule" at bounding box center [879, 161] width 111 height 17
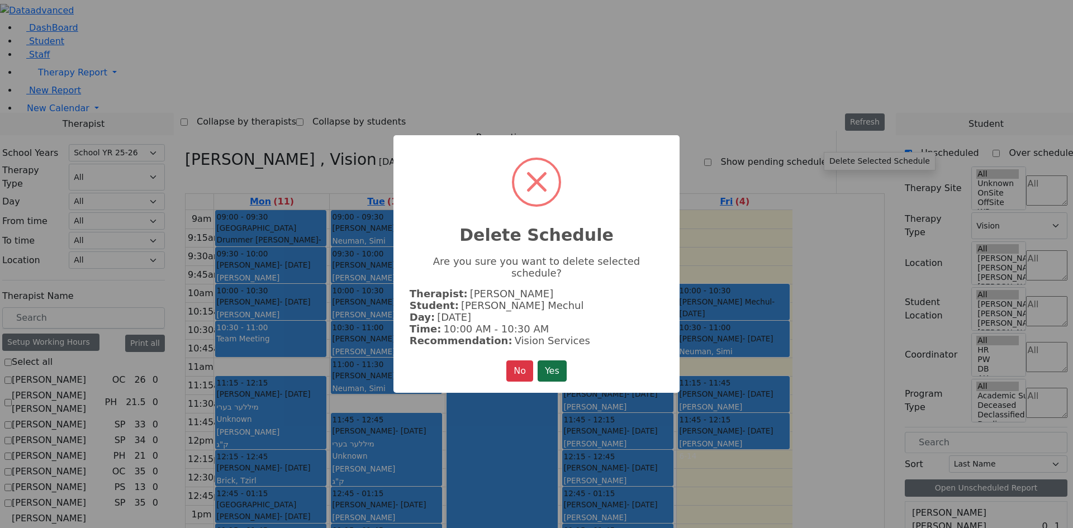
click at [556, 360] on button "Yes" at bounding box center [552, 370] width 29 height 21
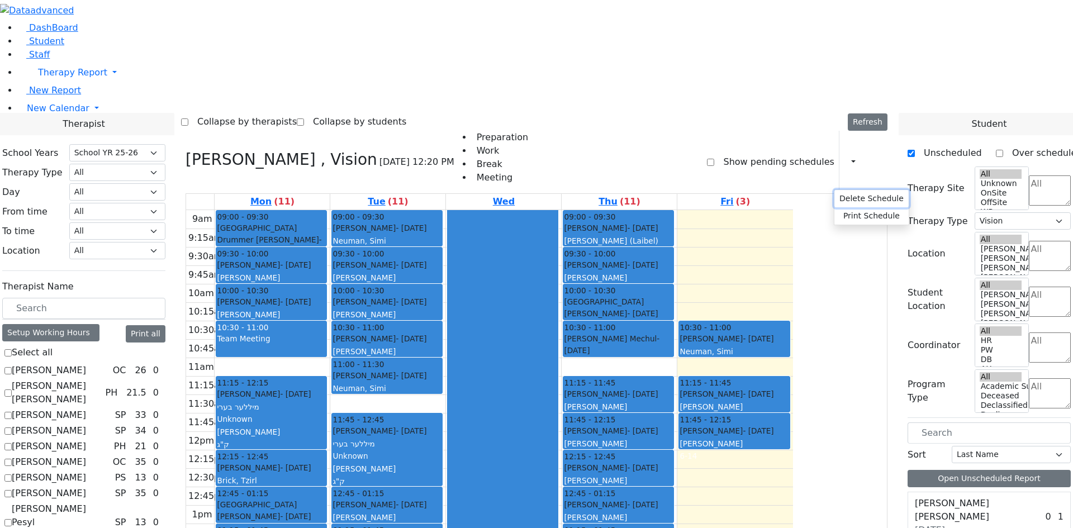
click at [862, 198] on button "Delete Schedule" at bounding box center [871, 198] width 74 height 17
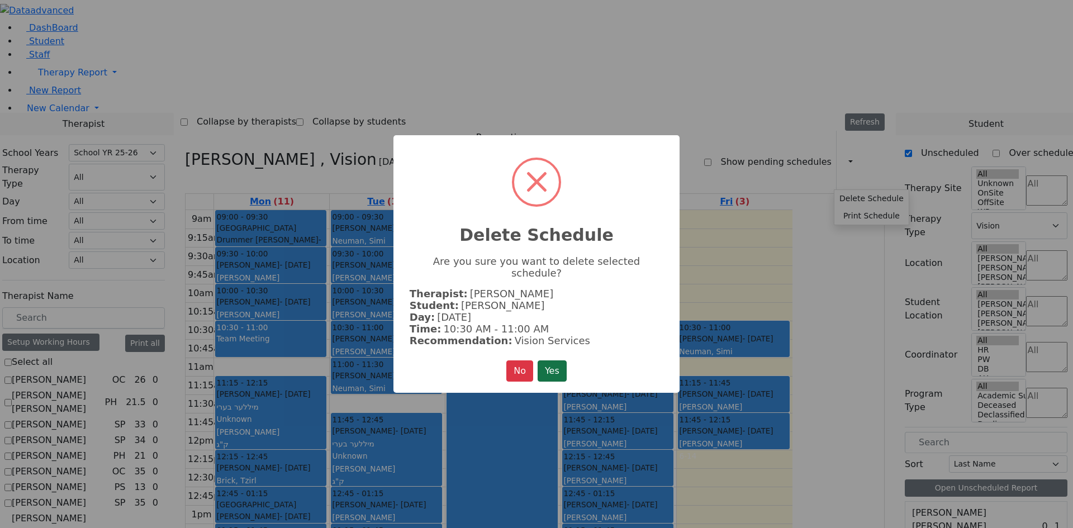
click at [548, 360] on button "Yes" at bounding box center [552, 370] width 29 height 21
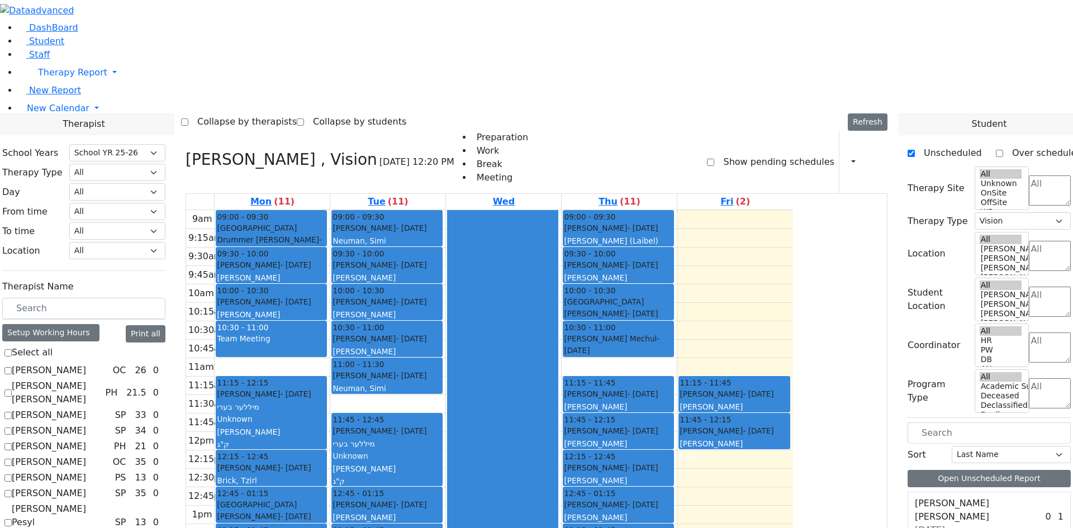
click at [788, 401] on div "[PERSON_NAME]" at bounding box center [734, 406] width 109 height 11
click at [869, 260] on button "Delete Selected Schedule" at bounding box center [880, 259] width 111 height 17
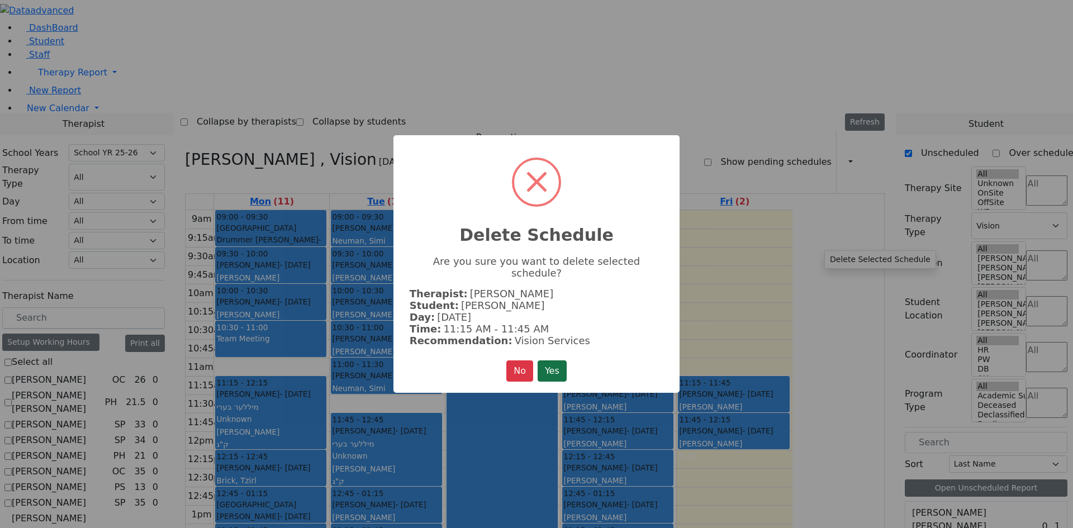
click at [540, 364] on button "Yes" at bounding box center [552, 370] width 29 height 21
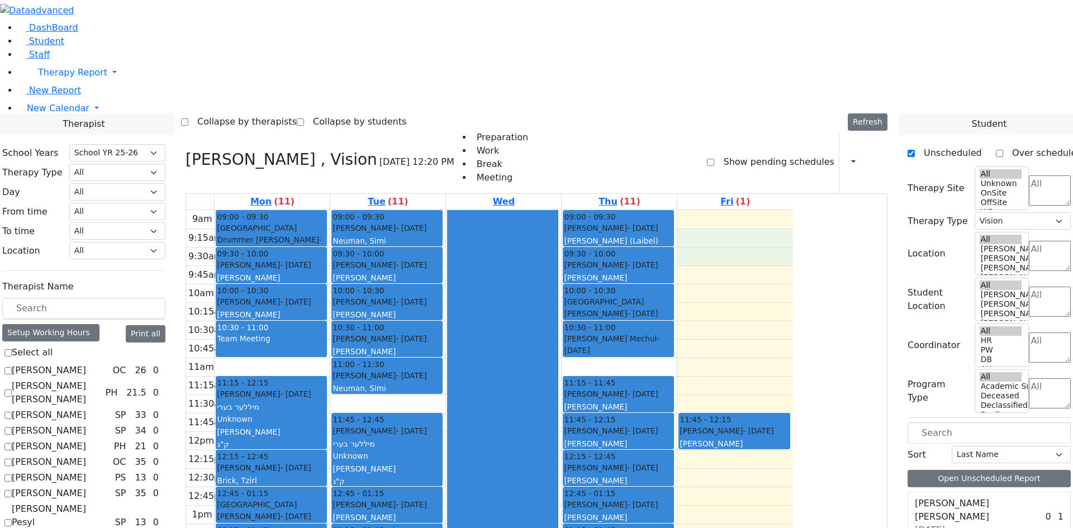
drag, startPoint x: 814, startPoint y: 97, endPoint x: 817, endPoint y: 112, distance: 15.9
click at [793, 210] on div "9am 9:15am 9:30am 9:45am 10am 10:15am 10:30am 10:45am 11am 11:15am 11:30am 11:4…" at bounding box center [489, 431] width 607 height 443
drag, startPoint x: 958, startPoint y: 482, endPoint x: 832, endPoint y: 105, distance: 397.3
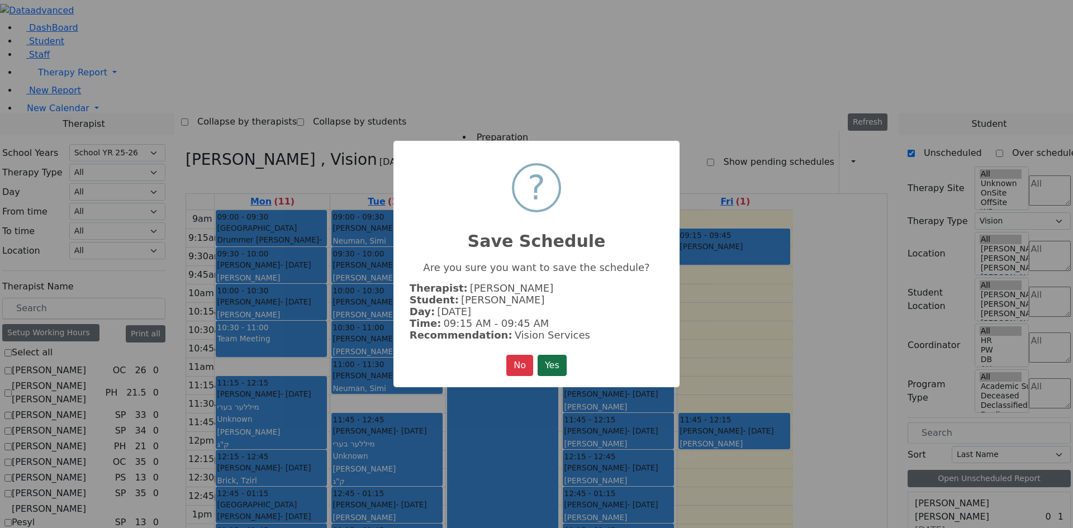
click at [557, 358] on button "Yes" at bounding box center [552, 365] width 29 height 21
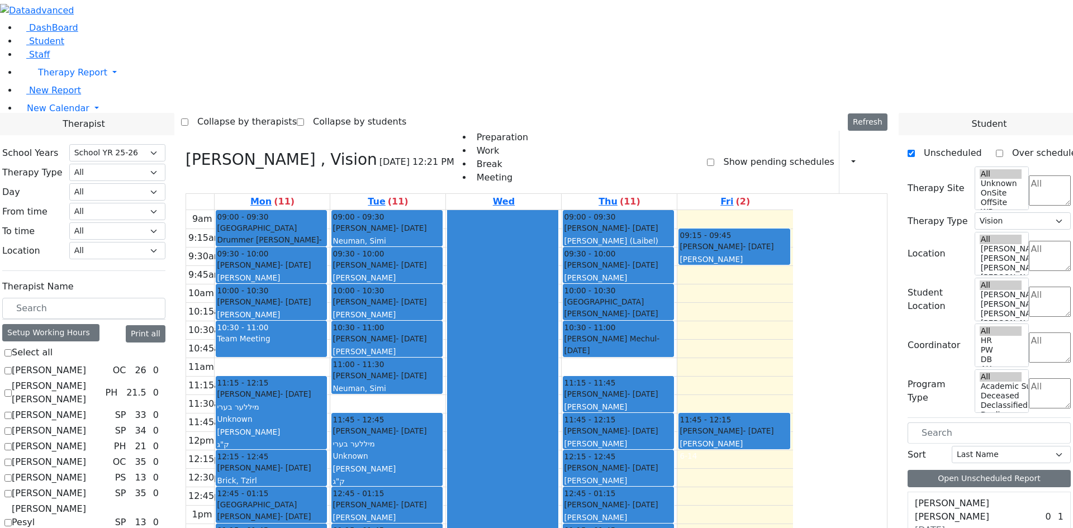
drag, startPoint x: 954, startPoint y: 376, endPoint x: 836, endPoint y: 135, distance: 268.7
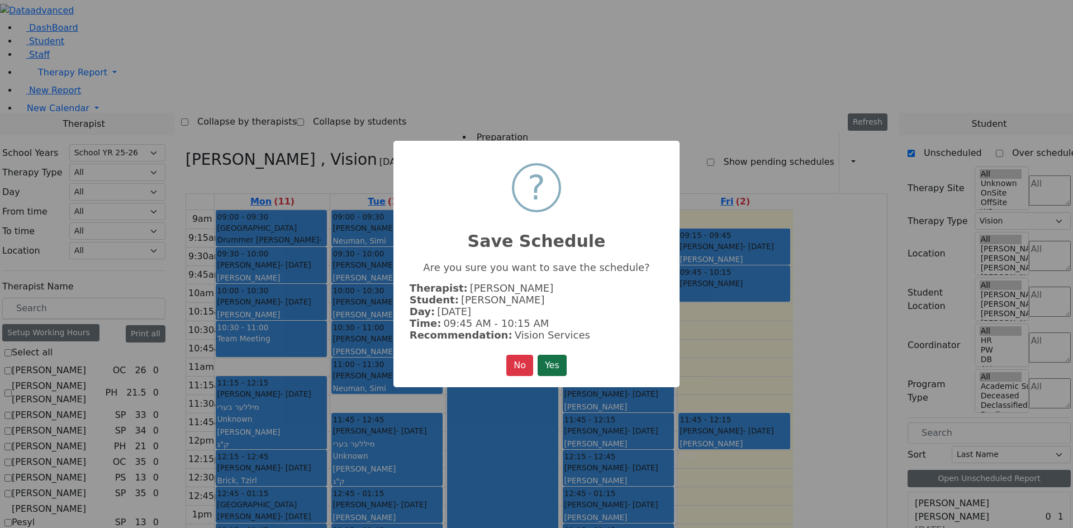
click at [564, 370] on button "Yes" at bounding box center [552, 365] width 29 height 21
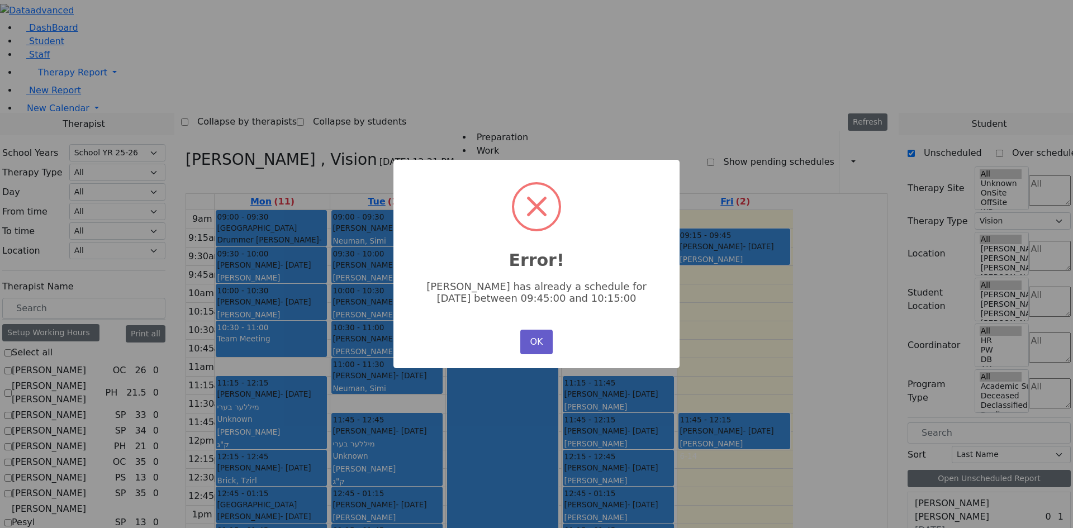
click at [529, 339] on button "OK" at bounding box center [536, 342] width 32 height 25
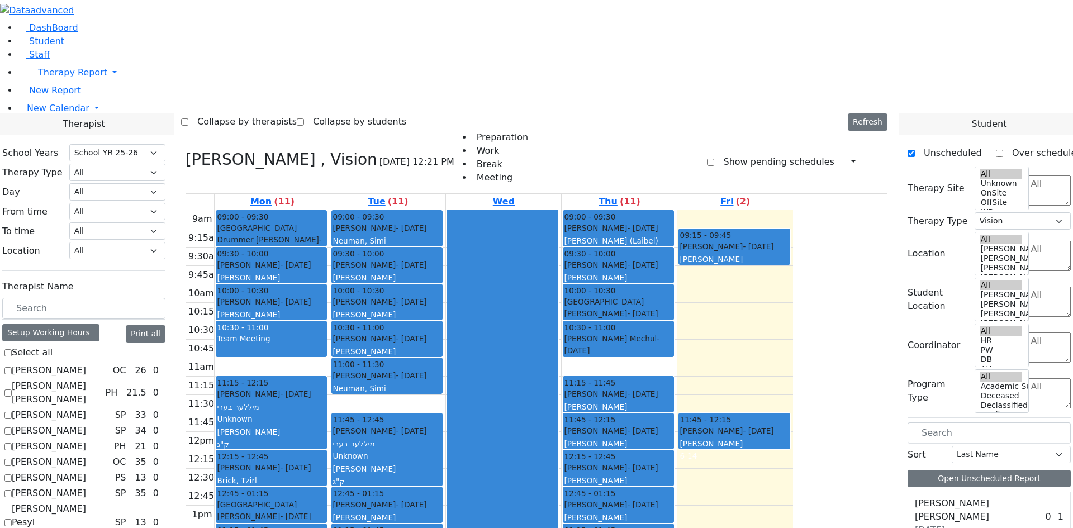
scroll to position [168, 0]
drag, startPoint x: 962, startPoint y: 497, endPoint x: 841, endPoint y: 143, distance: 373.9
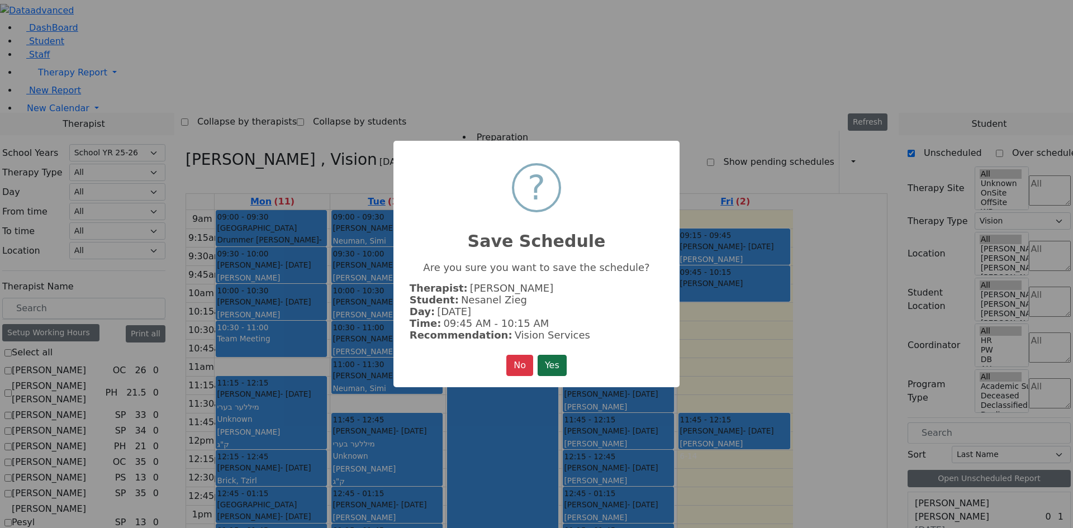
click at [554, 356] on button "Yes" at bounding box center [552, 365] width 29 height 21
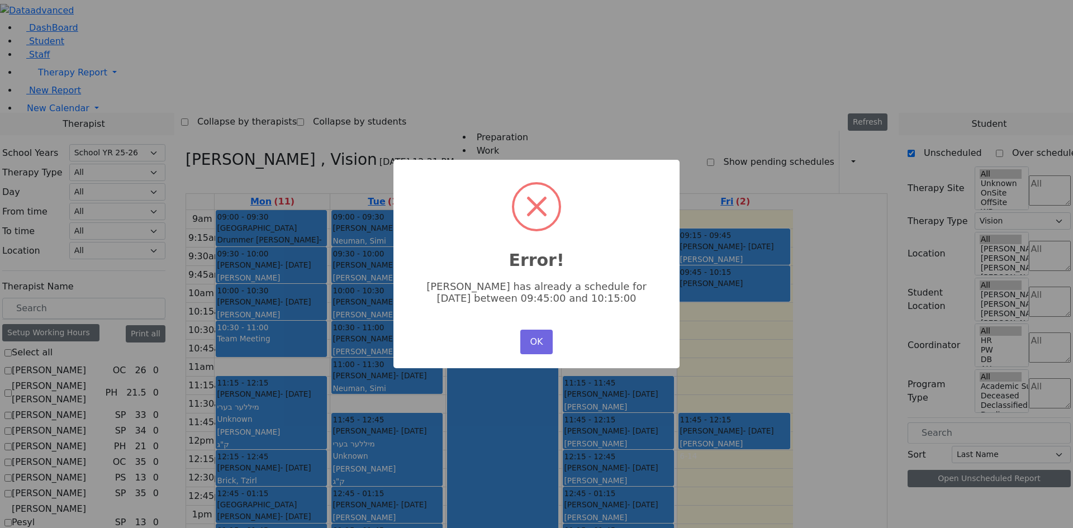
scroll to position [168, 0]
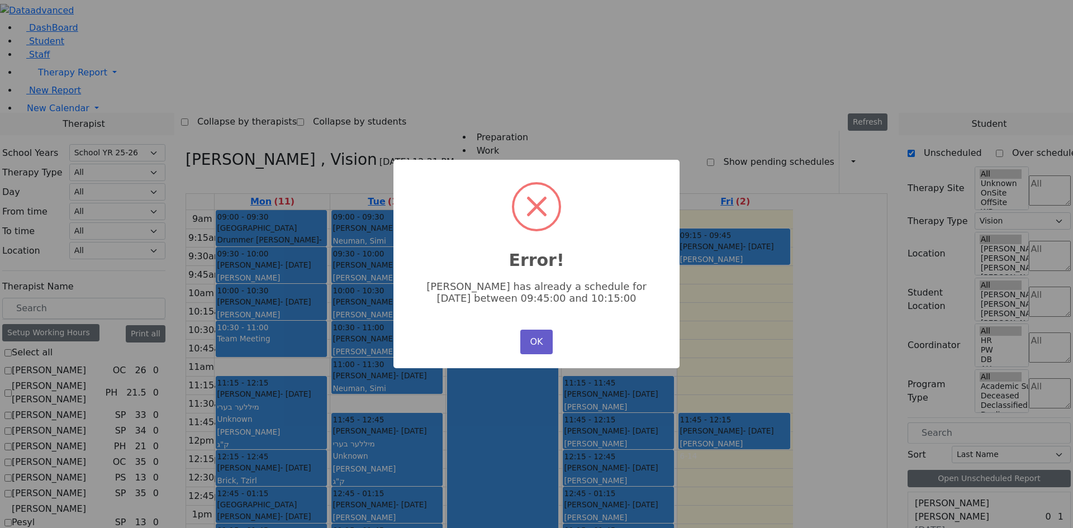
click at [545, 337] on button "OK" at bounding box center [536, 342] width 32 height 25
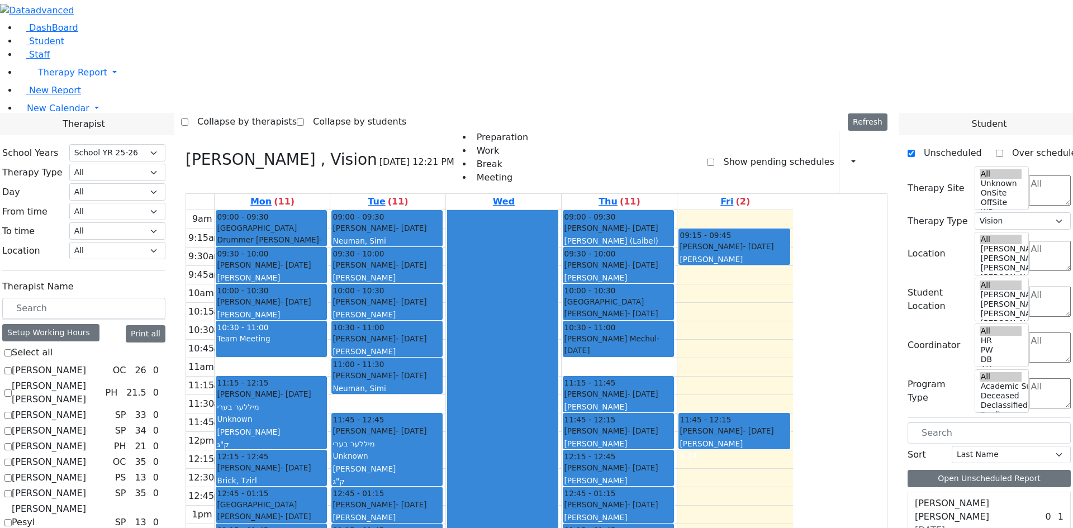
click at [793, 210] on div "9am 9:15am 9:30am 9:45am 10am 10:15am 10:30am 10:45am 11am 11:15am 11:30am 11:4…" at bounding box center [489, 431] width 607 height 443
drag, startPoint x: 948, startPoint y: 398, endPoint x: 799, endPoint y: 125, distance: 311.3
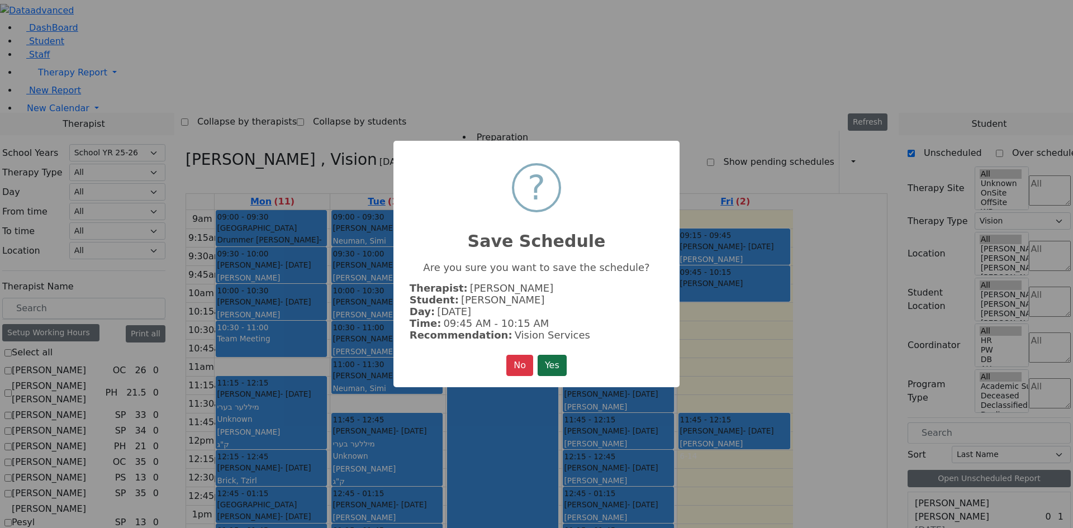
click at [553, 364] on button "Yes" at bounding box center [552, 365] width 29 height 21
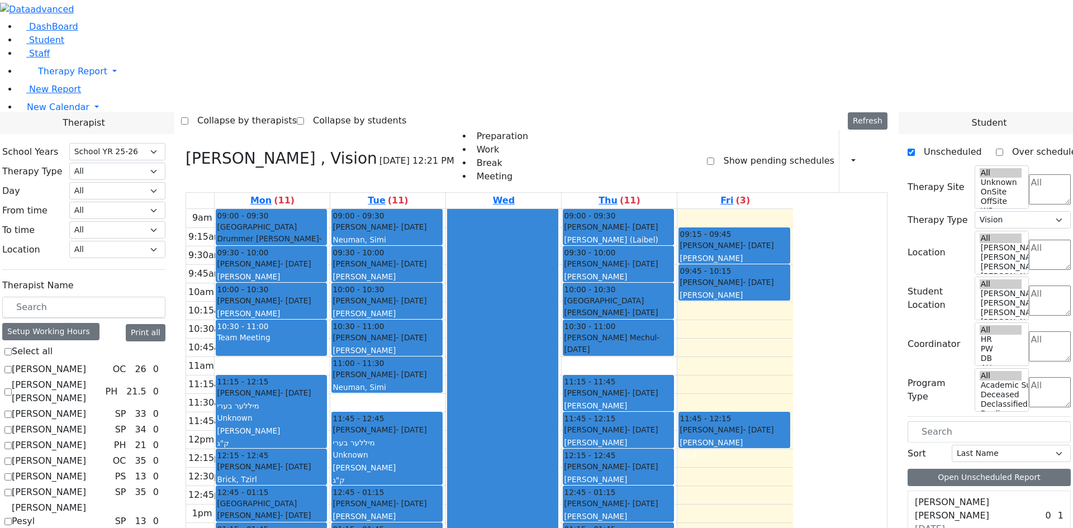
scroll to position [2, 0]
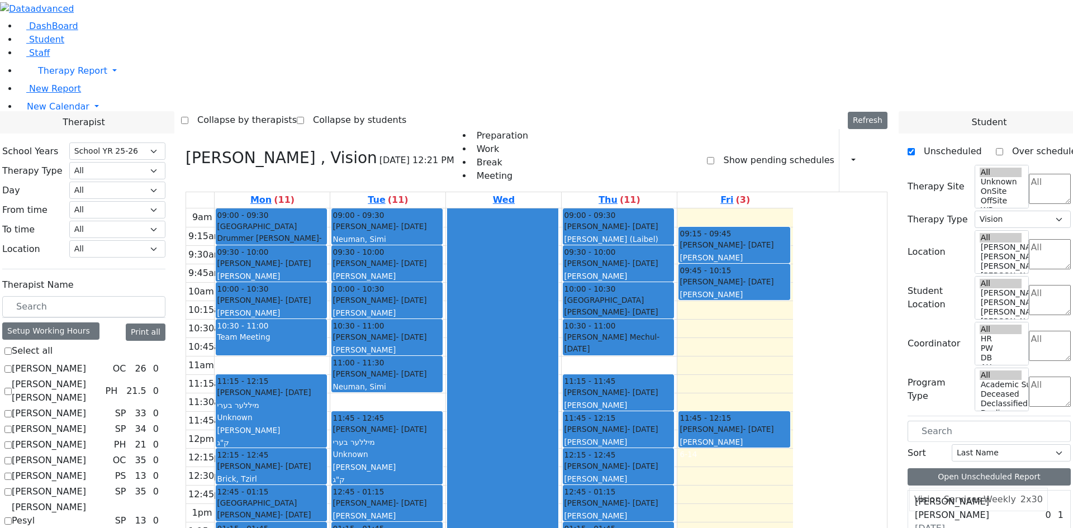
scroll to position [0, 0]
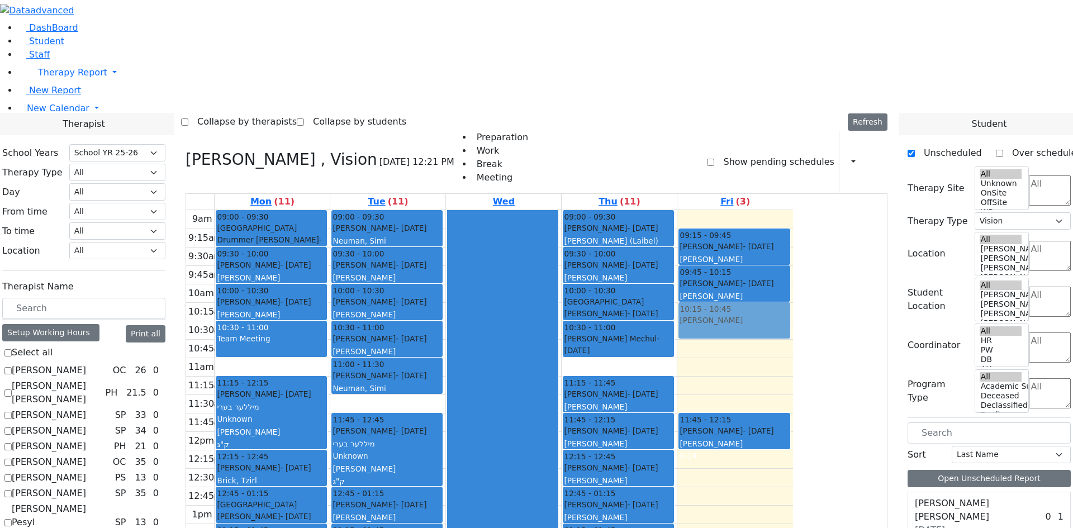
drag, startPoint x: 954, startPoint y: 503, endPoint x: 811, endPoint y: 179, distance: 353.8
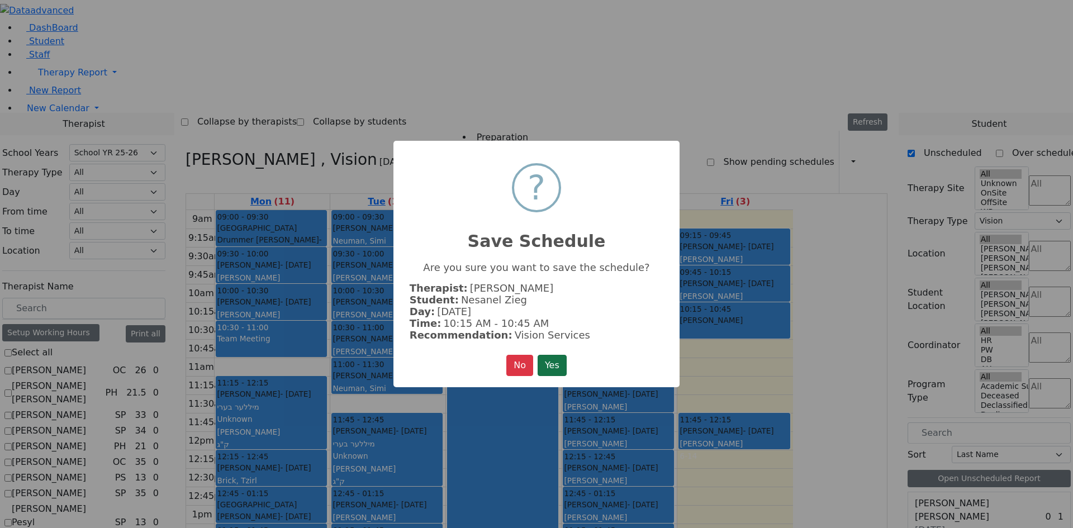
click at [557, 360] on button "Yes" at bounding box center [552, 365] width 29 height 21
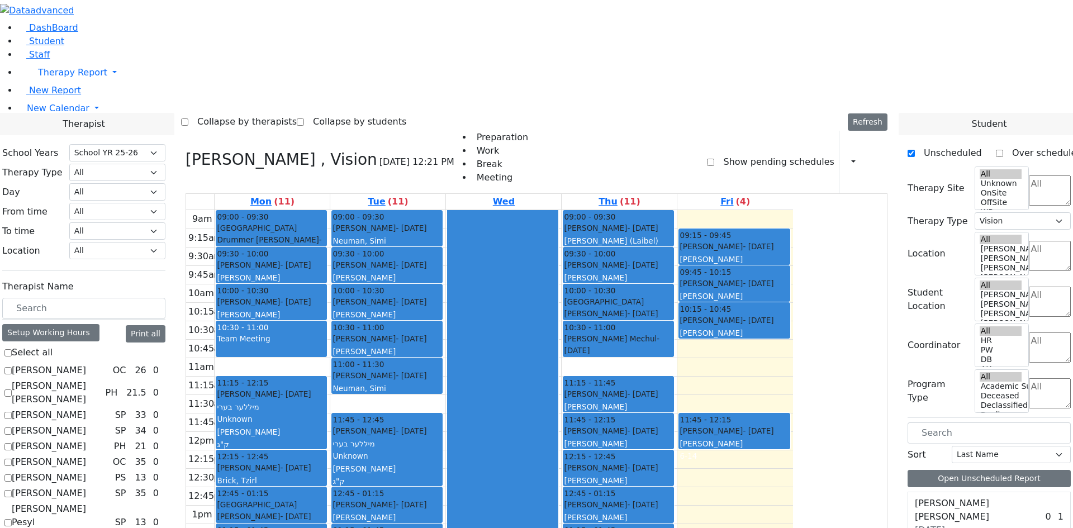
drag, startPoint x: 944, startPoint y: 370, endPoint x: 829, endPoint y: 217, distance: 191.2
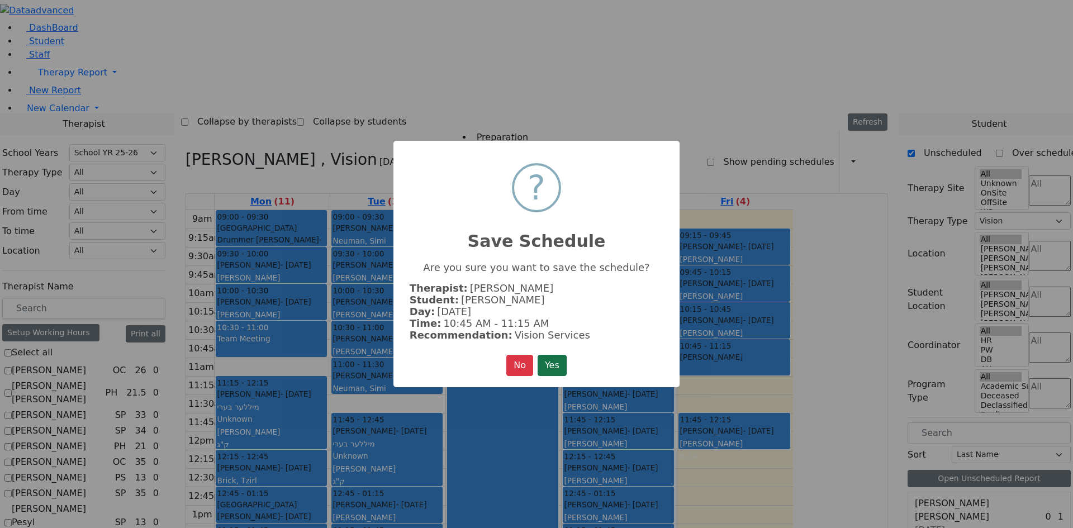
click at [567, 372] on button "Yes" at bounding box center [552, 365] width 29 height 21
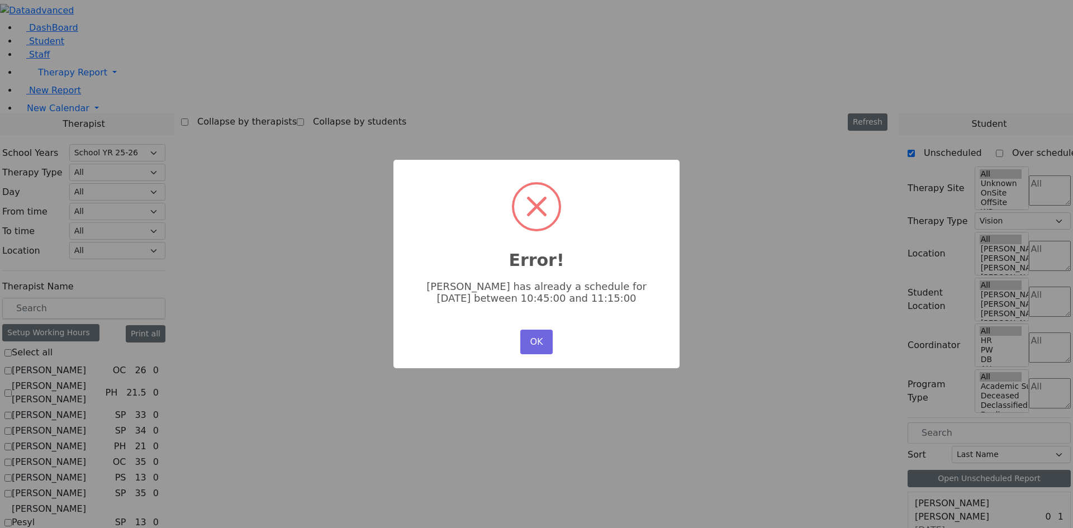
click at [535, 341] on button "OK" at bounding box center [536, 342] width 32 height 25
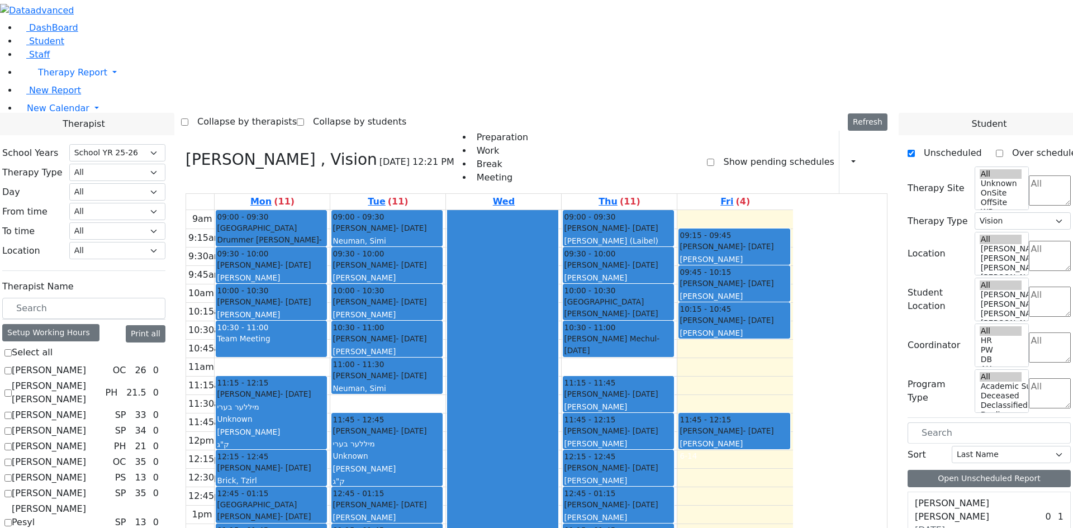
scroll to position [148, 0]
drag, startPoint x: 949, startPoint y: 482, endPoint x: 839, endPoint y: 201, distance: 301.7
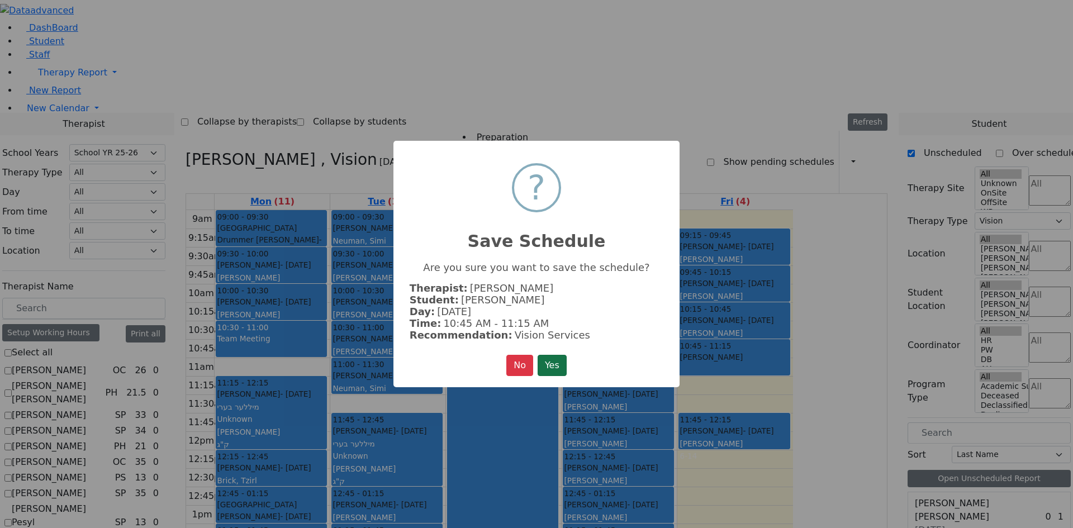
click at [544, 362] on button "Yes" at bounding box center [552, 365] width 29 height 21
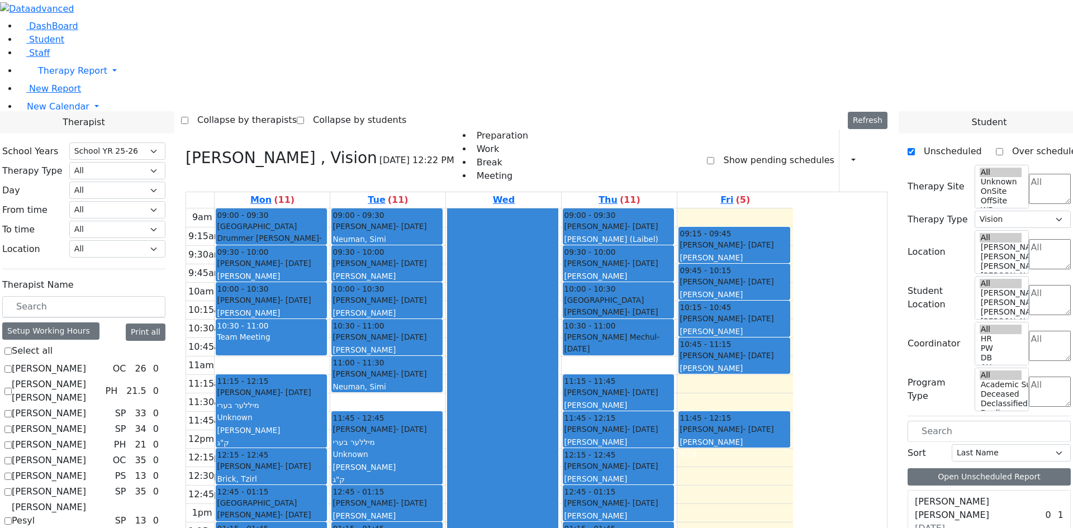
scroll to position [0, 0]
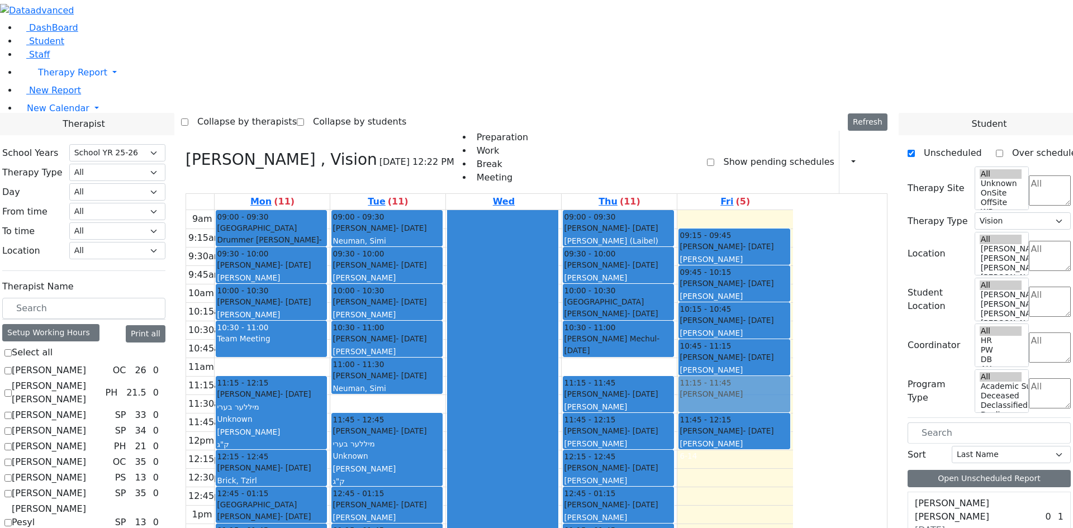
drag, startPoint x: 949, startPoint y: 372, endPoint x: 825, endPoint y: 254, distance: 171.9
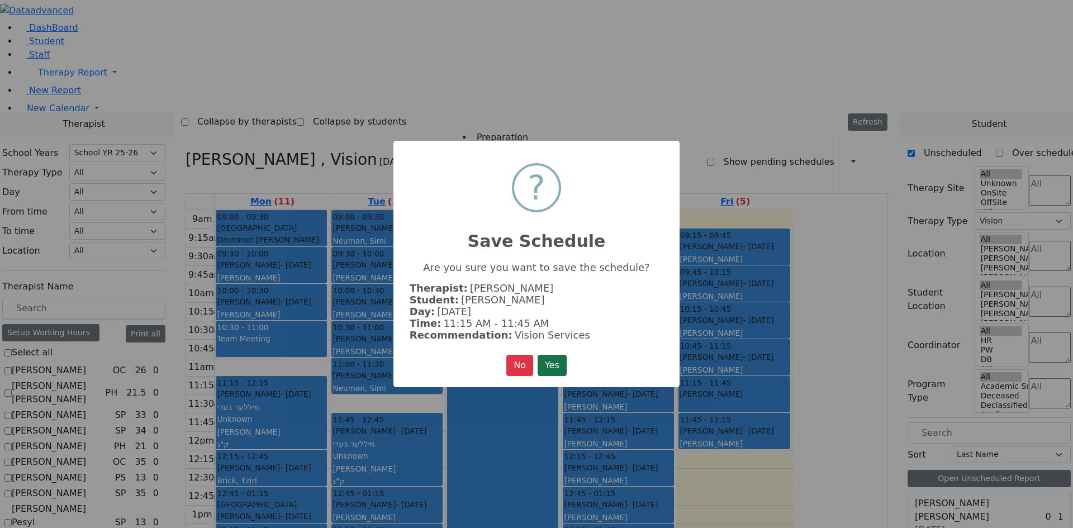
click at [559, 363] on button "Yes" at bounding box center [552, 365] width 29 height 21
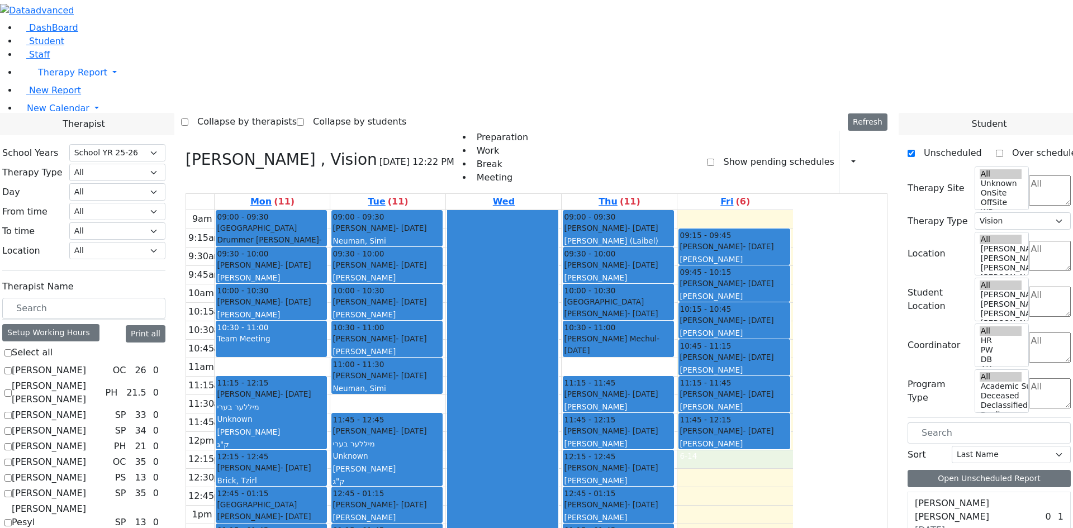
click at [793, 315] on div "9am 9:15am 9:30am 9:45am 10am 10:15am 10:30am 10:45am 11am 11:15am 11:30am 11:4…" at bounding box center [489, 431] width 607 height 443
click at [793, 335] on div "9am 9:15am 9:30am 9:45am 10am 10:15am 10:30am 10:45am 11am 11:15am 11:30am 11:4…" at bounding box center [489, 431] width 607 height 443
drag, startPoint x: 976, startPoint y: 438, endPoint x: 810, endPoint y: 319, distance: 203.9
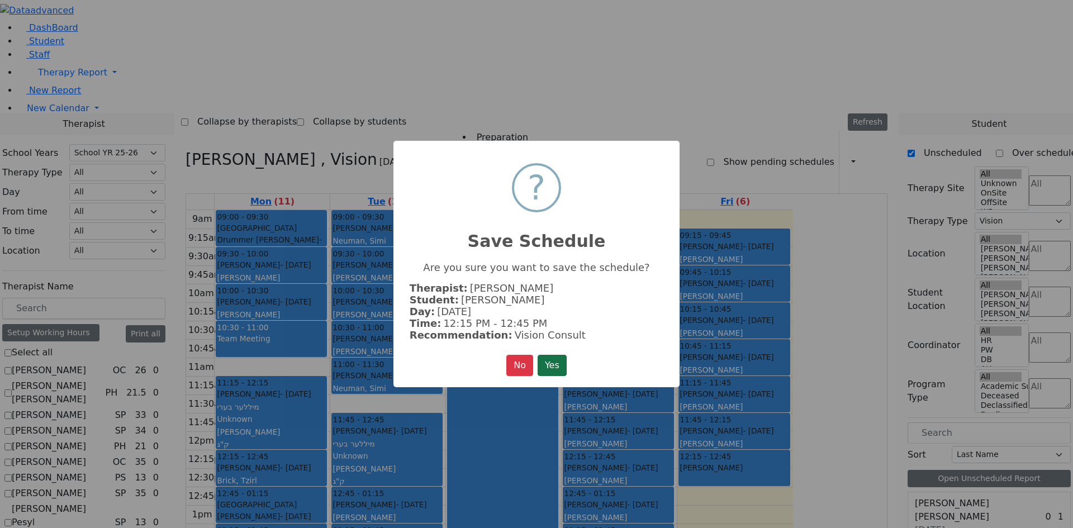
click at [551, 362] on button "Yes" at bounding box center [552, 365] width 29 height 21
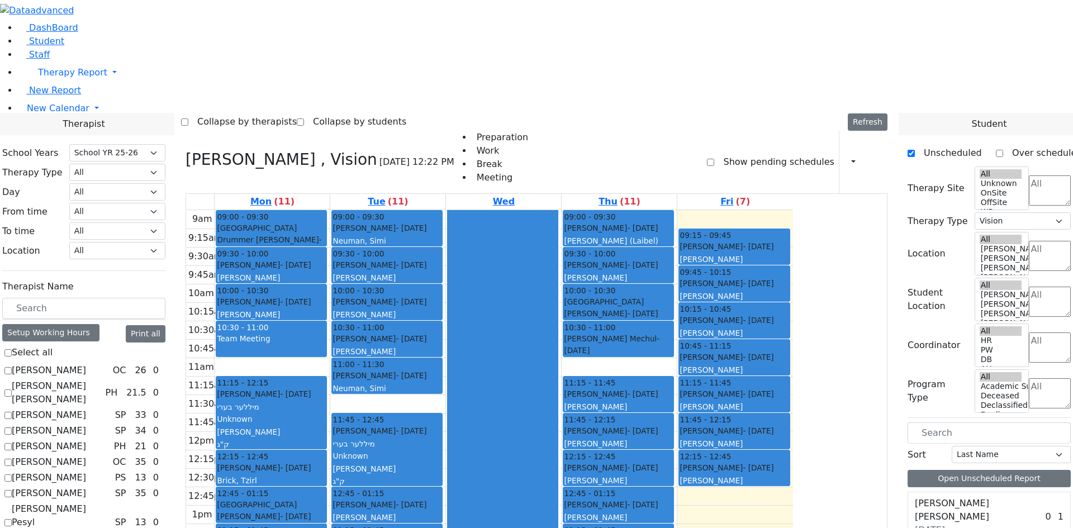
drag, startPoint x: 978, startPoint y: 373, endPoint x: 849, endPoint y: 320, distance: 139.1
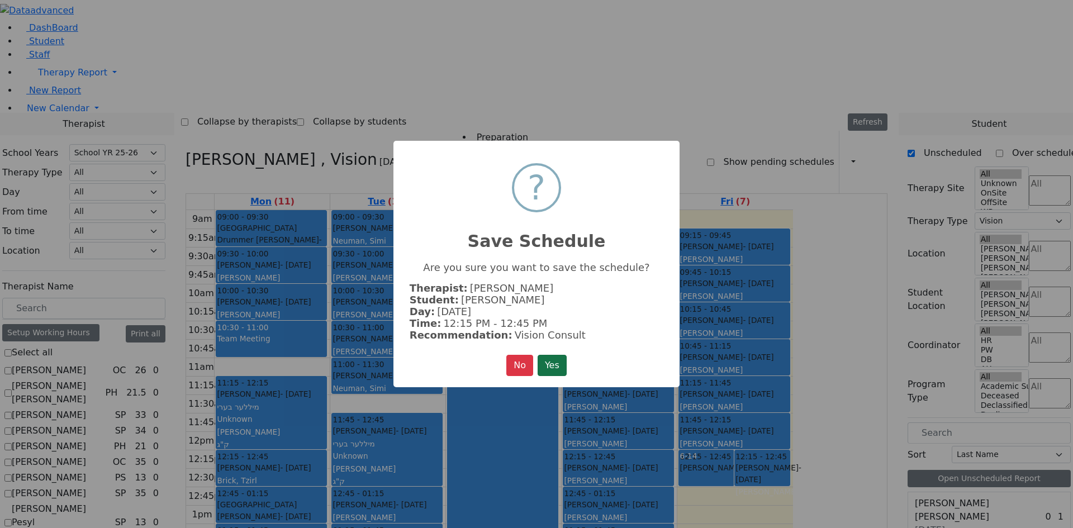
click at [539, 363] on button "Yes" at bounding box center [552, 365] width 29 height 21
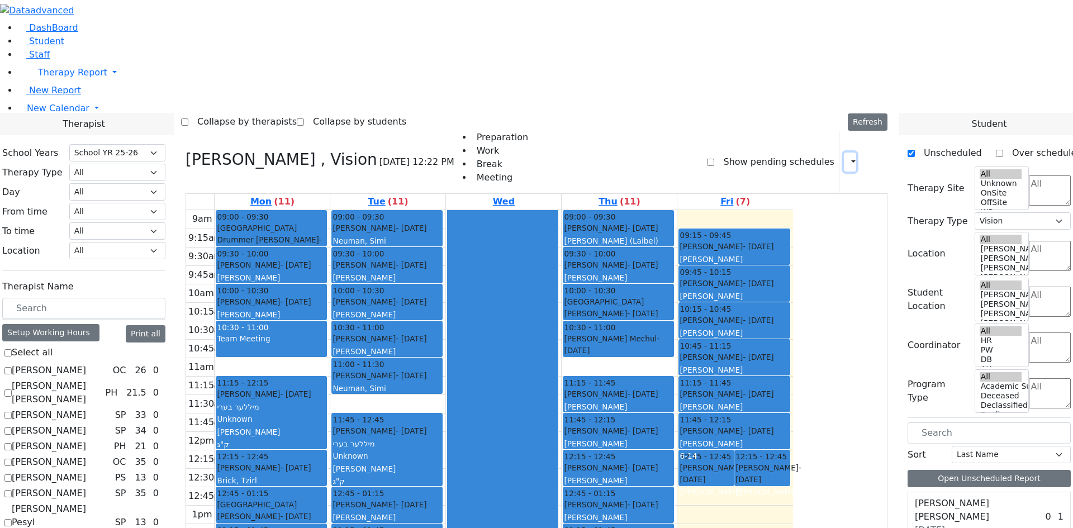
click at [847, 156] on icon "button" at bounding box center [847, 161] width 0 height 11
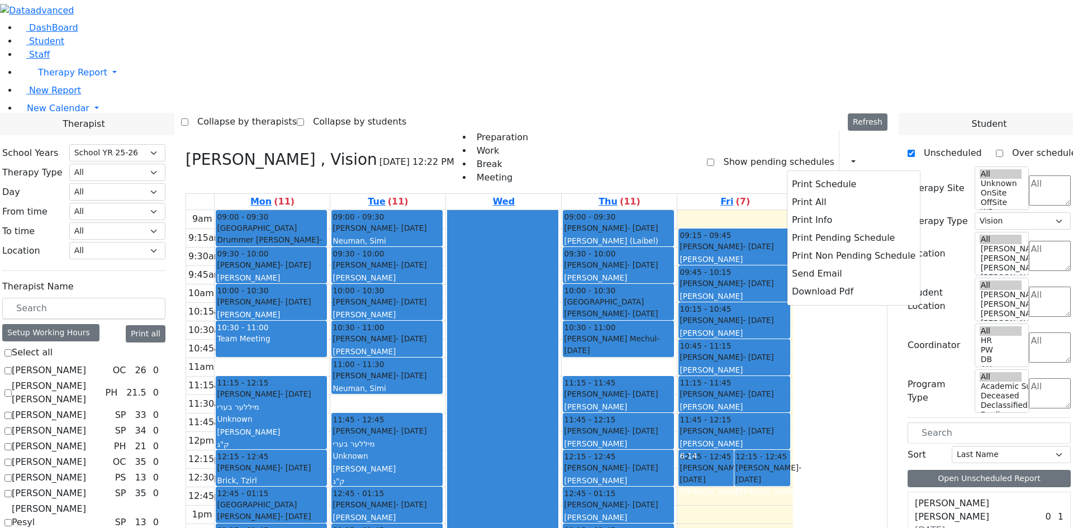
click at [803, 131] on div "Show pending schedules" at bounding box center [770, 162] width 127 height 63
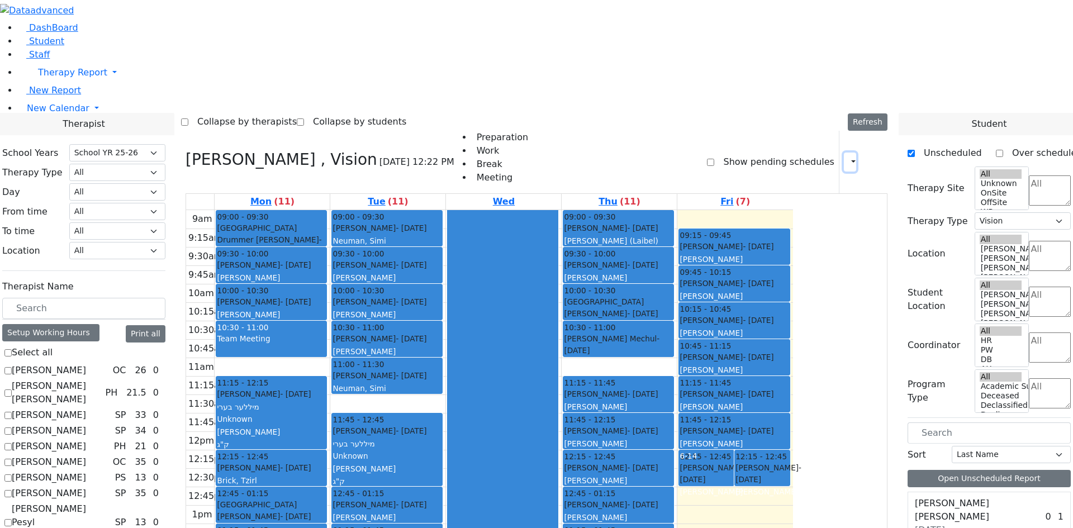
click at [847, 156] on icon "button" at bounding box center [847, 161] width 0 height 11
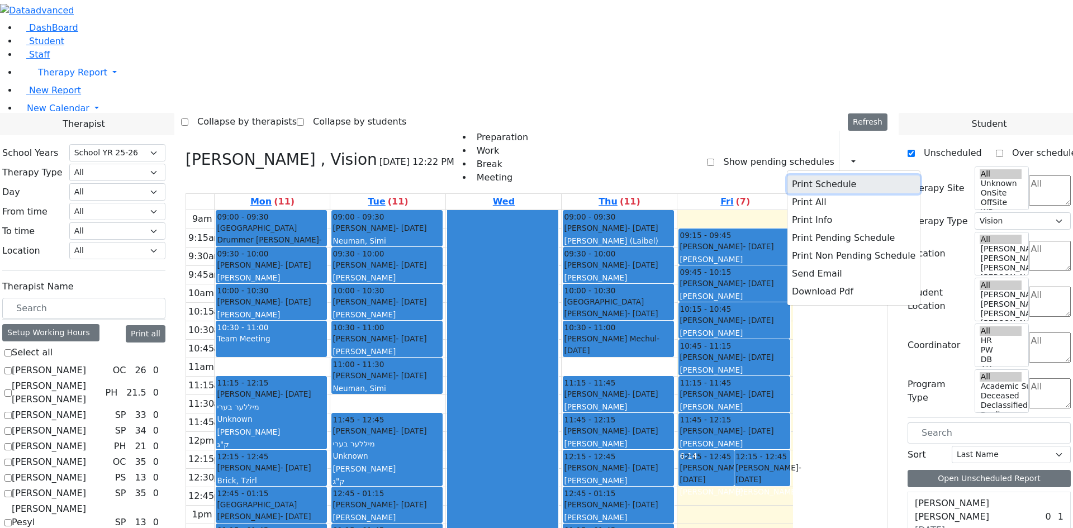
click at [835, 175] on button "Print Schedule" at bounding box center [853, 184] width 132 height 18
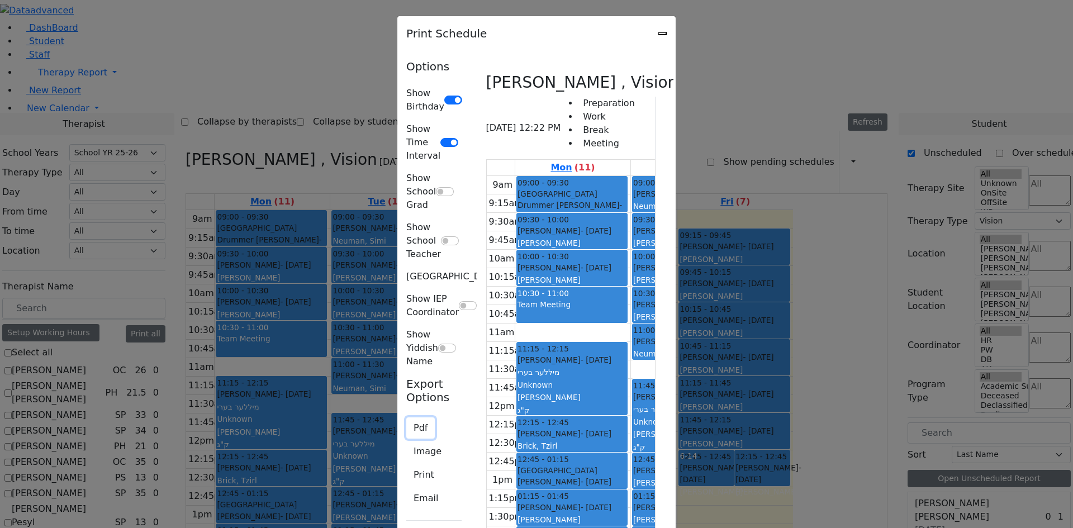
click at [406, 417] on button "Pdf" at bounding box center [420, 427] width 28 height 21
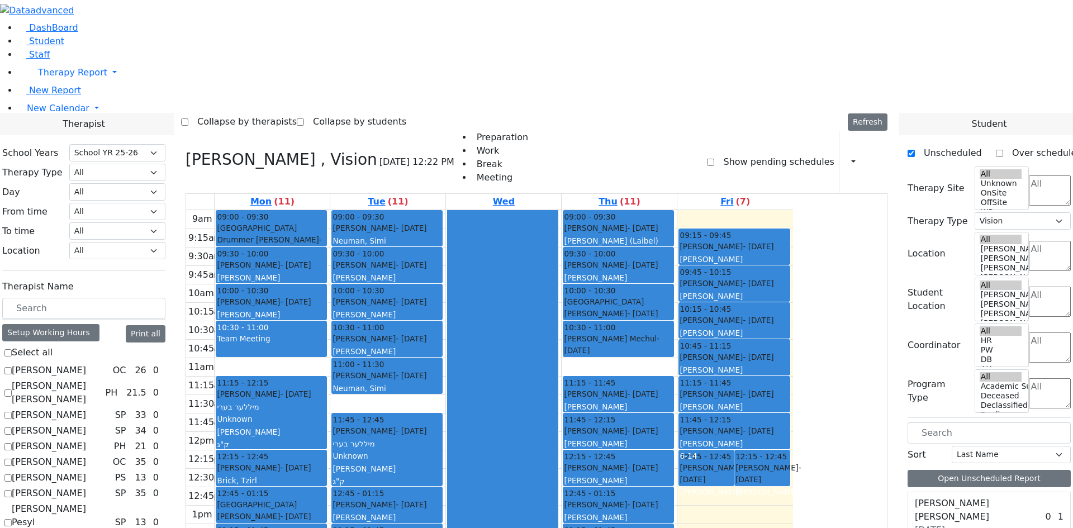
checkbox input "false"
select select
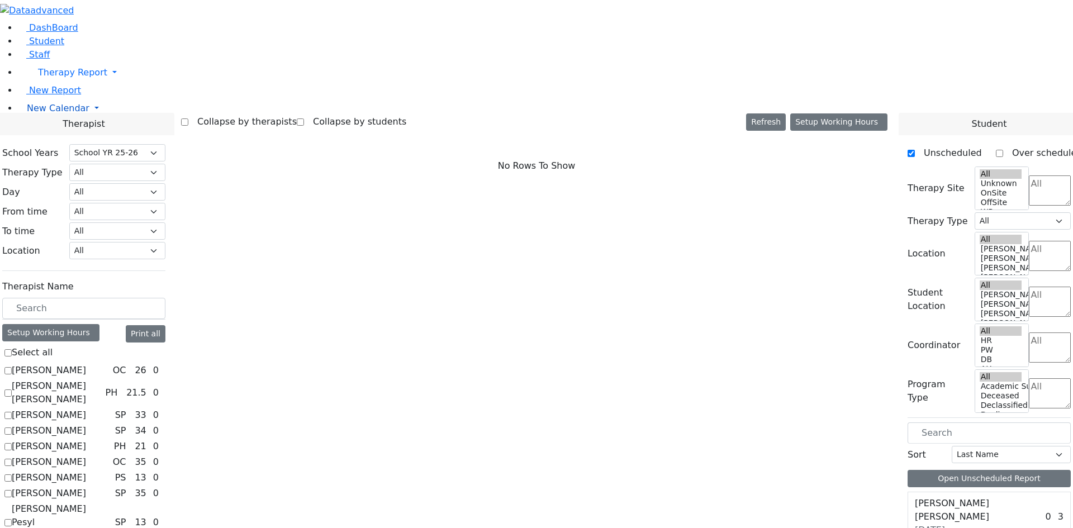
click at [90, 120] on link "New Calendar" at bounding box center [545, 108] width 1055 height 22
click at [59, 113] on span "New Calendar" at bounding box center [58, 108] width 63 height 11
click at [56, 149] on span "Teacher Report" at bounding box center [60, 144] width 67 height 11
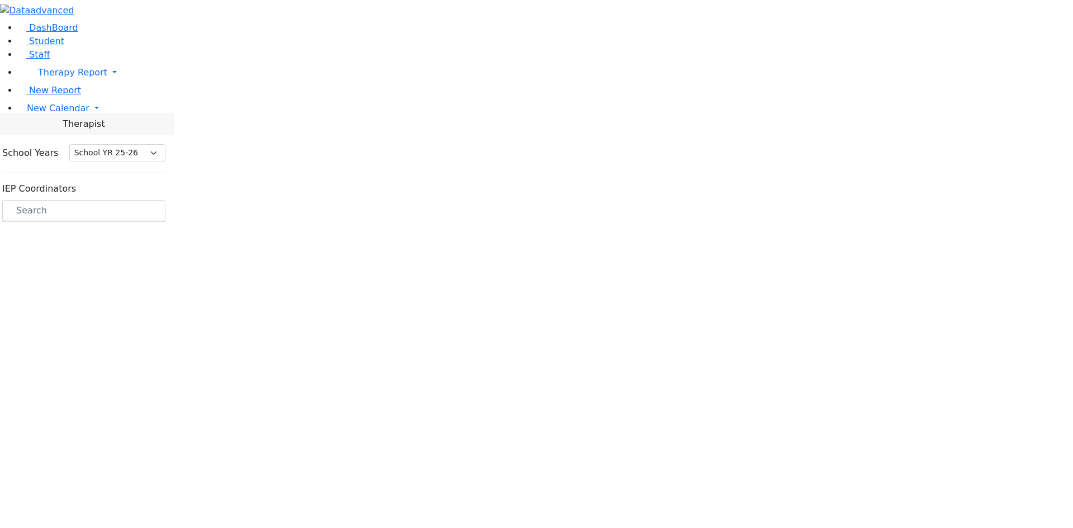
select select "212"
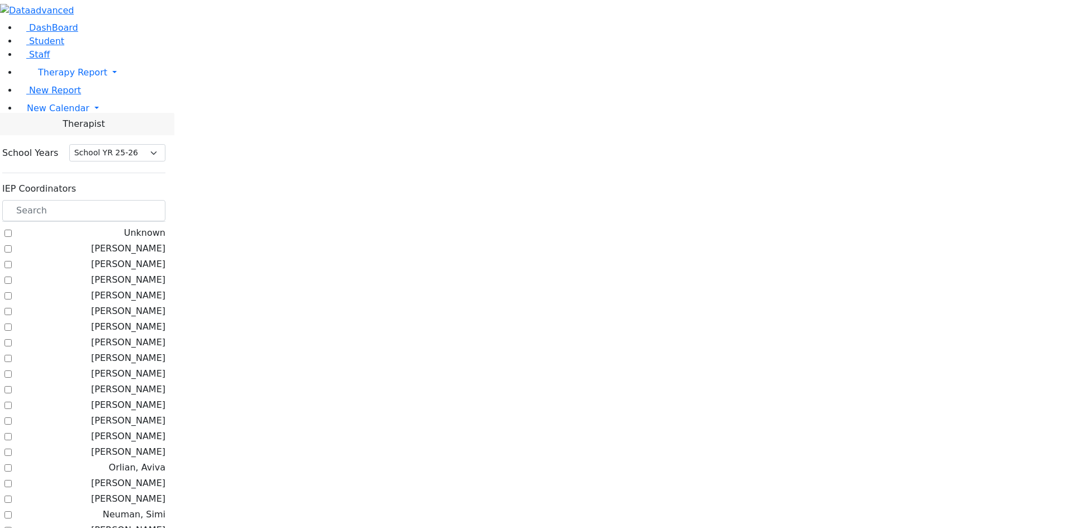
drag, startPoint x: 142, startPoint y: 136, endPoint x: 140, endPoint y: 144, distance: 7.8
click at [142, 242] on label "[PERSON_NAME]" at bounding box center [128, 248] width 74 height 13
click at [12, 245] on input "[PERSON_NAME]" at bounding box center [7, 248] width 7 height 7
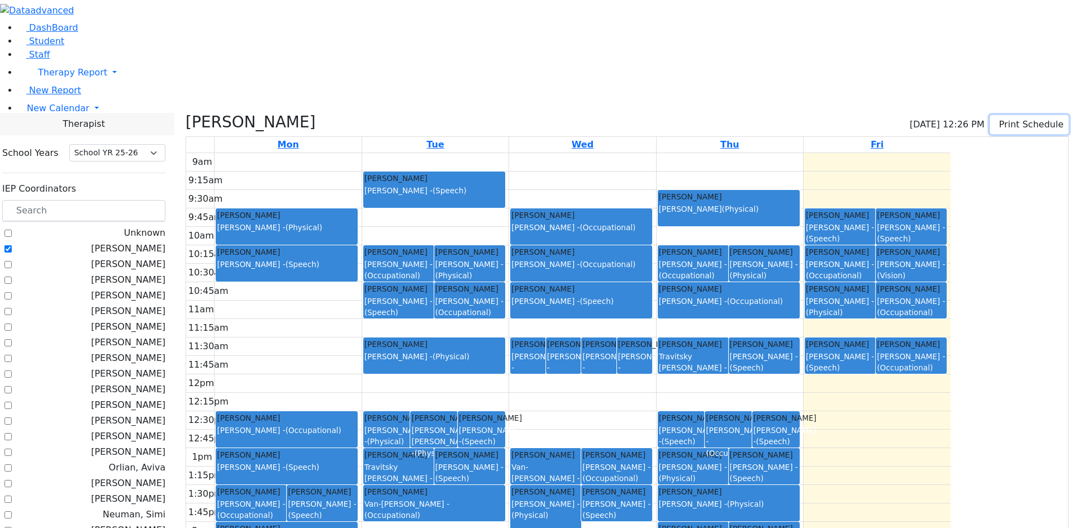
click at [1013, 115] on button "Print Schedule" at bounding box center [1029, 124] width 79 height 19
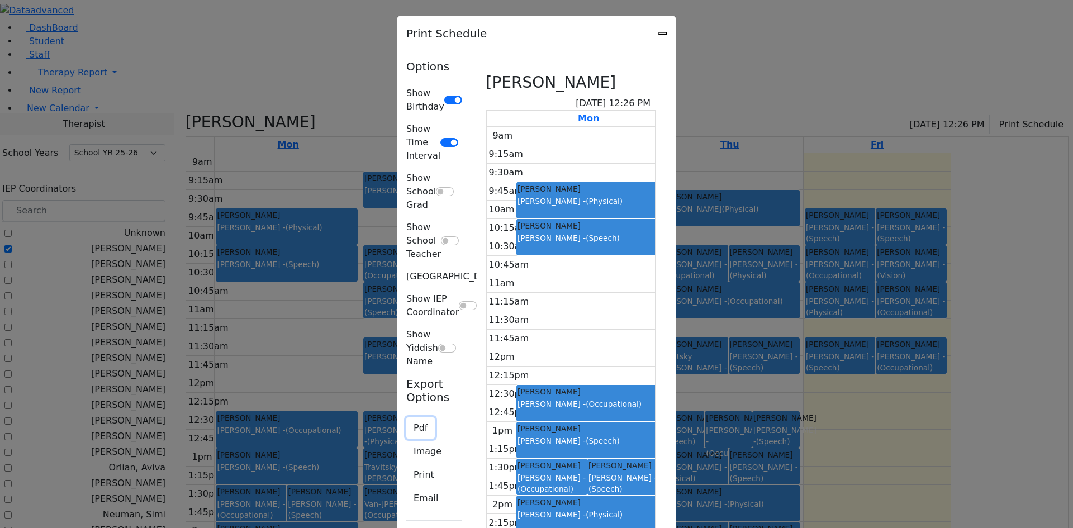
click at [406, 417] on button "Pdf" at bounding box center [420, 427] width 28 height 21
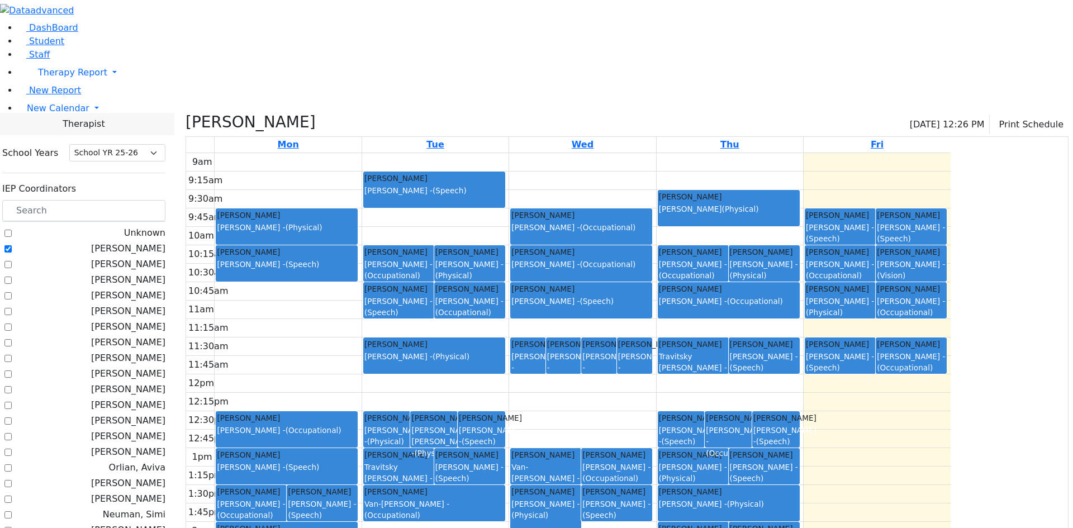
click at [146, 242] on label "[PERSON_NAME]" at bounding box center [128, 248] width 74 height 13
click at [12, 245] on input "[PERSON_NAME]" at bounding box center [7, 248] width 7 height 7
checkbox input "false"
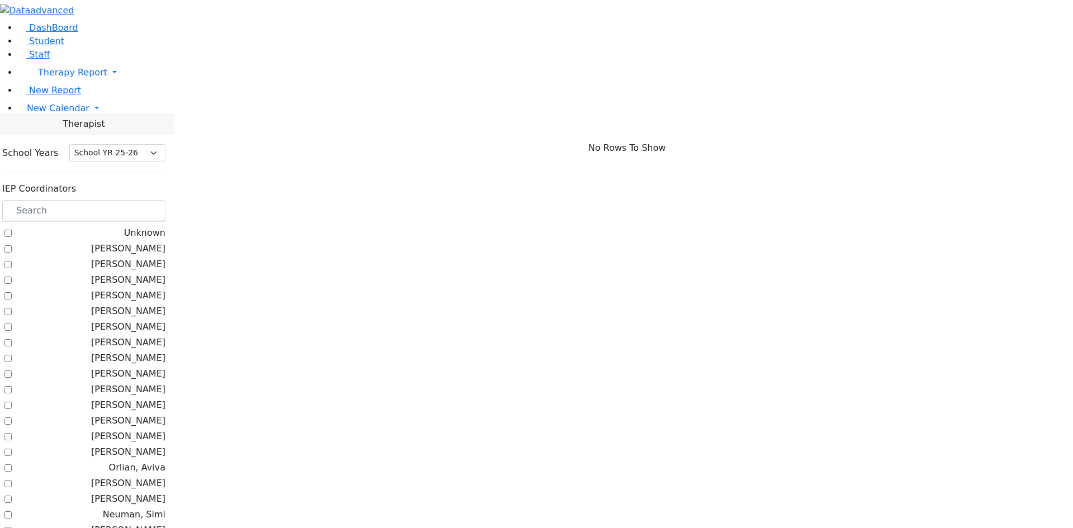
click at [140, 445] on label "[PERSON_NAME]" at bounding box center [128, 451] width 74 height 13
click at [12, 449] on input "[PERSON_NAME]" at bounding box center [7, 452] width 7 height 7
checkbox input "true"
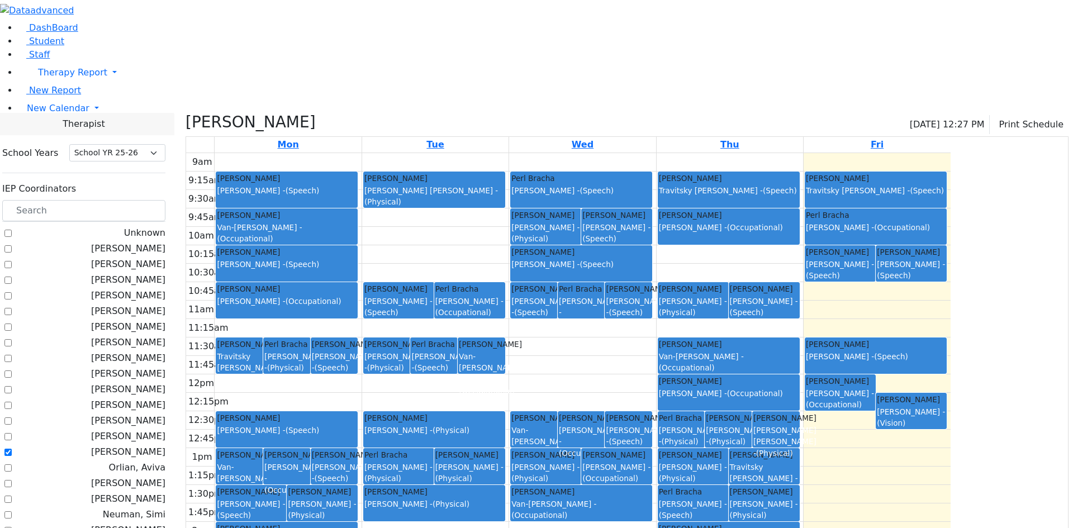
click at [1006, 113] on div "Glick, Shana 09/26/2025 12:27 PM Print Schedule" at bounding box center [627, 124] width 883 height 23
click at [1004, 115] on button "Print Schedule" at bounding box center [1029, 124] width 79 height 19
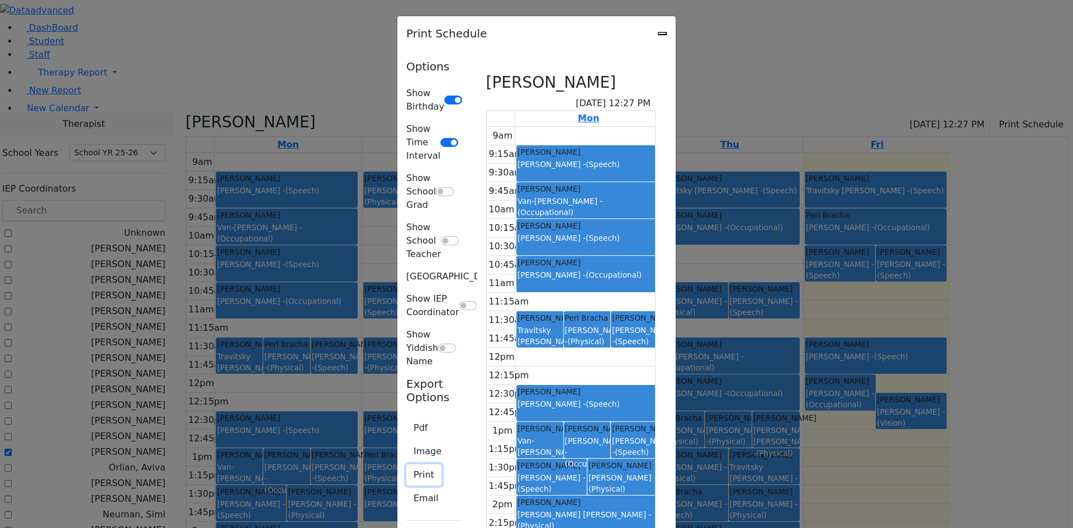
click at [406, 464] on button "Print" at bounding box center [423, 474] width 35 height 21
